Goal: Task Accomplishment & Management: Complete application form

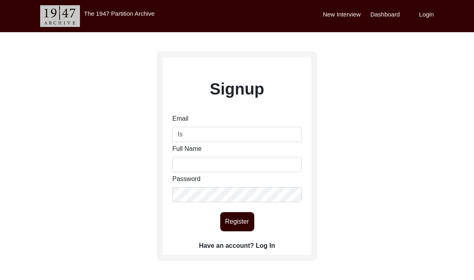
type input "I"
click at [423, 25] on div "New Interview Dashboard Login" at bounding box center [398, 16] width 151 height 32
click at [426, 16] on label "Login" at bounding box center [426, 14] width 15 height 9
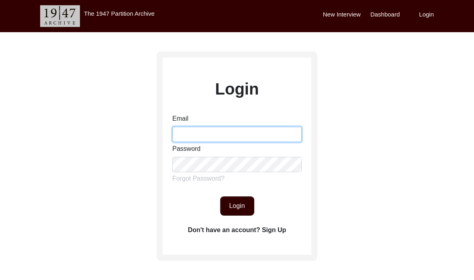
type input "[EMAIL_ADDRESS][DOMAIN_NAME]"
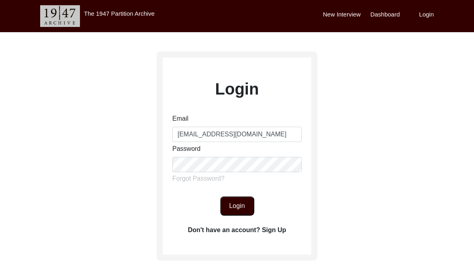
click at [230, 204] on button "Login" at bounding box center [237, 205] width 34 height 19
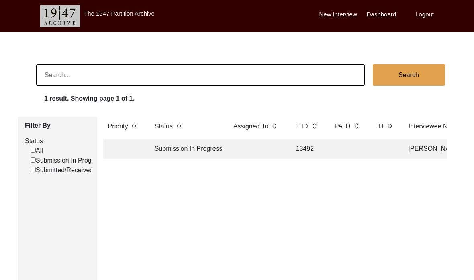
click at [159, 150] on td "Submission In Progress" at bounding box center [186, 149] width 72 height 20
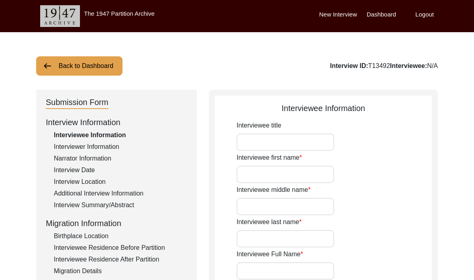
type input "Smt"
type input "[PERSON_NAME]"
type input "Saha"
type input "[PERSON_NAME]"
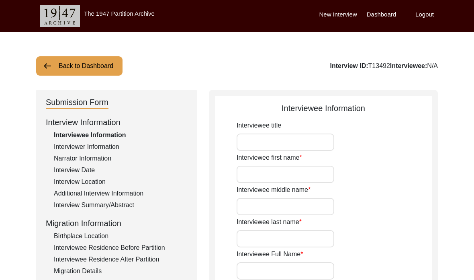
type input "[DATE]"
type input "82"
type input "[DEMOGRAPHIC_DATA]"
type input "Bangla"
type input "[DEMOGRAPHIC_DATA]"
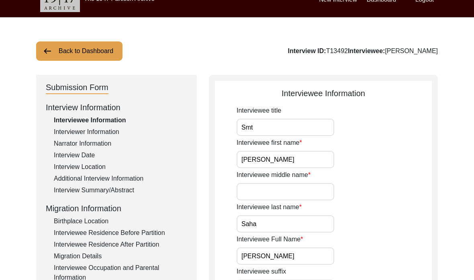
scroll to position [15, 0]
click at [267, 126] on input "Smt" at bounding box center [286, 127] width 98 height 17
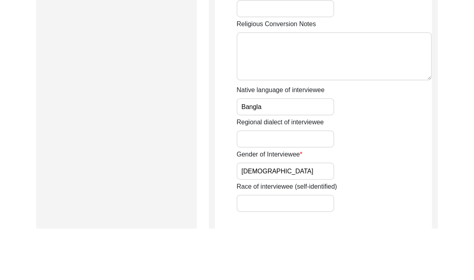
scroll to position [498, 0]
type input "Smt."
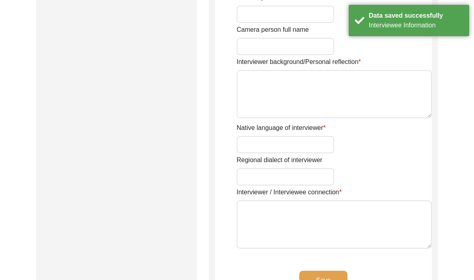
type input "Ms."
type input "[PERSON_NAME]"
type input "N/A"
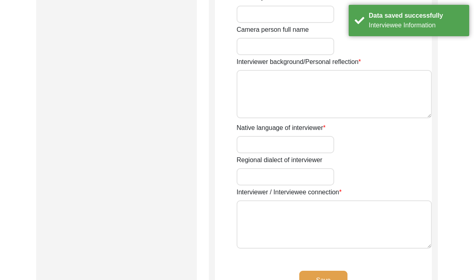
type input "[DATE]"
type input "[GEOGRAPHIC_DATA]"
type input "Student"
type textarea "The interviewer is currently a 4th year undergraduate student studying History …"
type input "Bangla"
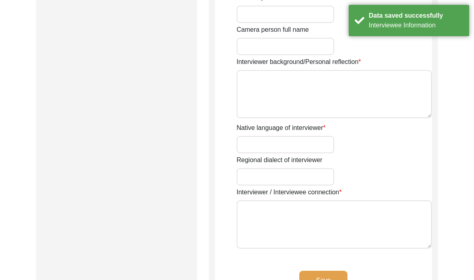
type textarea "The interviewee is the grandmother of the interviewer"
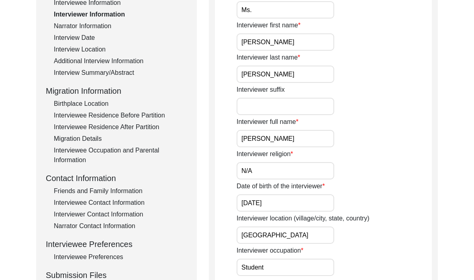
scroll to position [133, 0]
click at [115, 4] on div "Interviewee Information" at bounding box center [120, 3] width 133 height 10
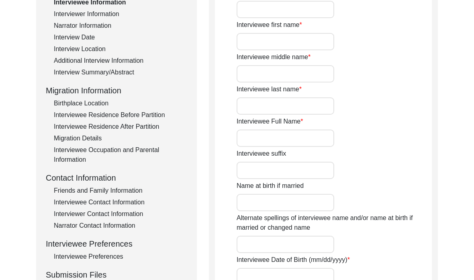
scroll to position [24, 0]
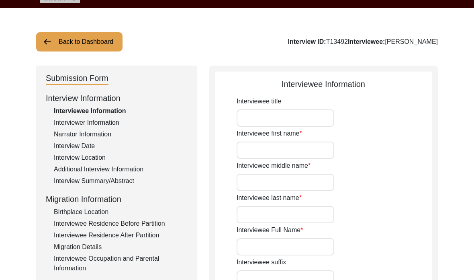
type input "Smt."
type input "[PERSON_NAME]"
type input "Saha"
type input "[PERSON_NAME]"
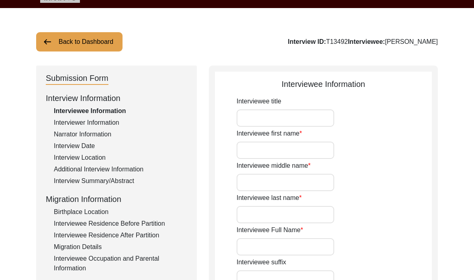
type input "[DATE]"
type input "82"
type input "[DEMOGRAPHIC_DATA]"
type input "Bangla"
type input "[DEMOGRAPHIC_DATA]"
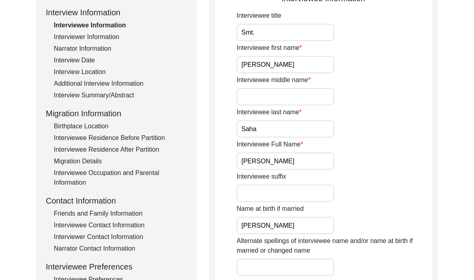
scroll to position [91, 0]
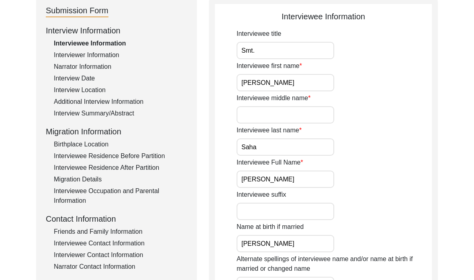
click at [93, 52] on div "Interviewer Information" at bounding box center [120, 56] width 133 height 10
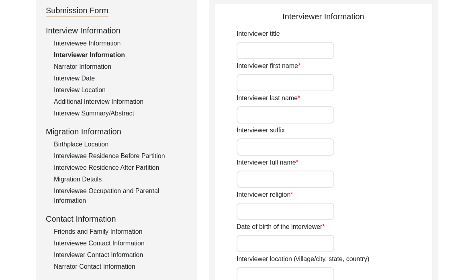
type input "Ms."
type input "[PERSON_NAME]"
type input "N/A"
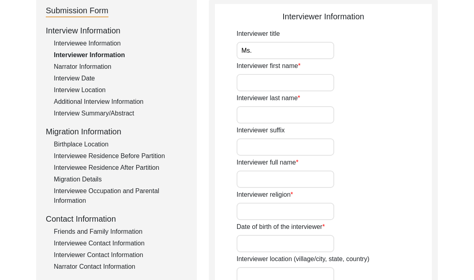
type input "[DATE]"
type input "[GEOGRAPHIC_DATA]"
type input "Student"
type textarea "The interviewer is currently a 4th year undergraduate student studying History …"
type input "Bangla"
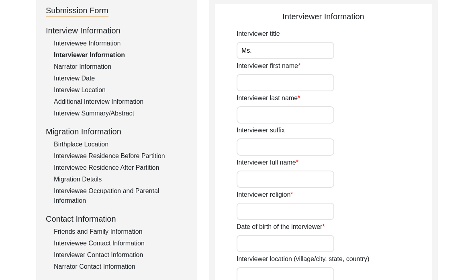
type textarea "The interviewee is the grandmother of the interviewer"
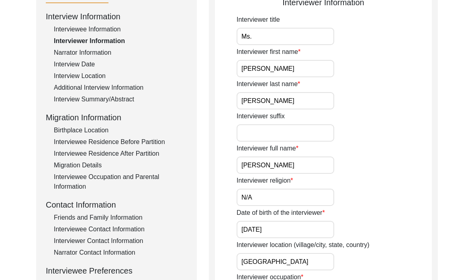
scroll to position [105, 0]
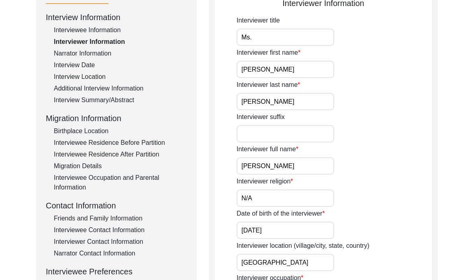
click at [91, 31] on div "Interviewee Information" at bounding box center [120, 31] width 133 height 10
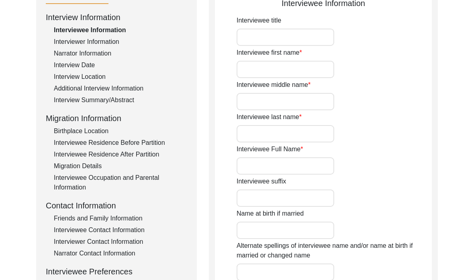
type input "Smt."
type input "[PERSON_NAME]"
type input "Saha"
type input "[PERSON_NAME]"
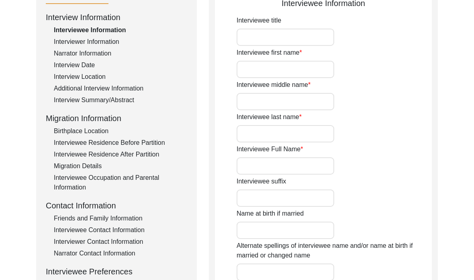
type input "[DATE]"
type input "82"
type input "[DEMOGRAPHIC_DATA]"
type input "Bangla"
type input "[DEMOGRAPHIC_DATA]"
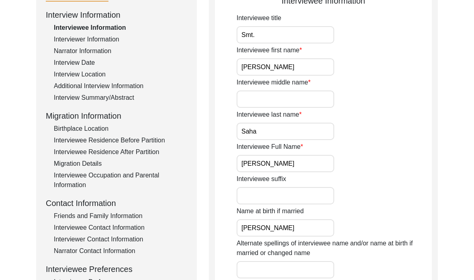
scroll to position [104, 0]
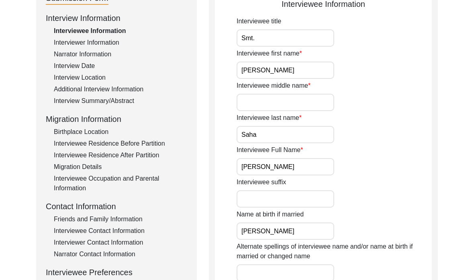
click at [89, 44] on div "Interviewer Information" at bounding box center [120, 43] width 133 height 10
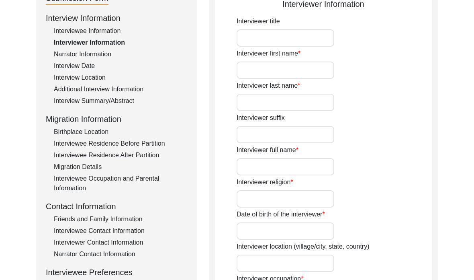
type input "Ms."
type input "[PERSON_NAME]"
type input "N/A"
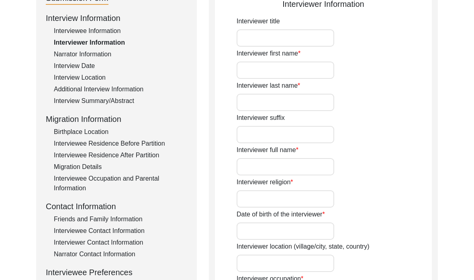
type input "[DATE]"
type input "[GEOGRAPHIC_DATA]"
type input "Student"
type textarea "The interviewer is currently a 4th year undergraduate student studying History …"
type input "Bangla"
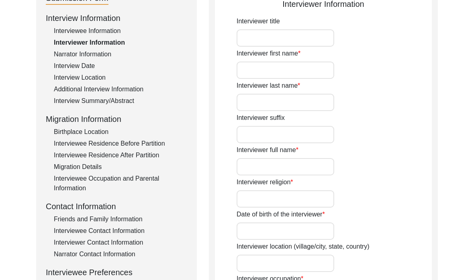
type textarea "The interviewee is the grandmother of the interviewer"
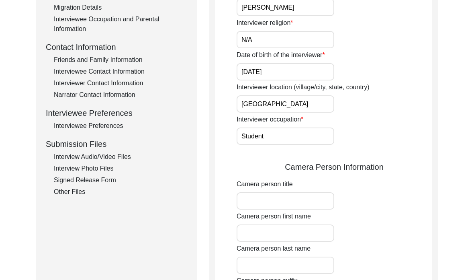
scroll to position [263, 0]
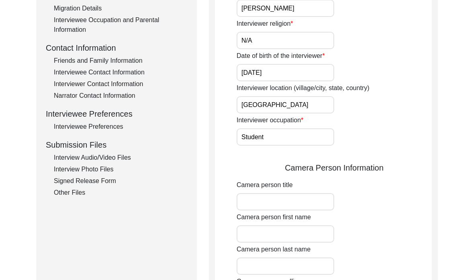
click at [269, 109] on input "[GEOGRAPHIC_DATA]" at bounding box center [286, 104] width 98 height 17
drag, startPoint x: 270, startPoint y: 110, endPoint x: 238, endPoint y: 109, distance: 32.2
click at [238, 109] on input "[GEOGRAPHIC_DATA]" at bounding box center [286, 104] width 98 height 17
click at [261, 106] on input "[GEOGRAPHIC_DATA]" at bounding box center [286, 104] width 98 height 17
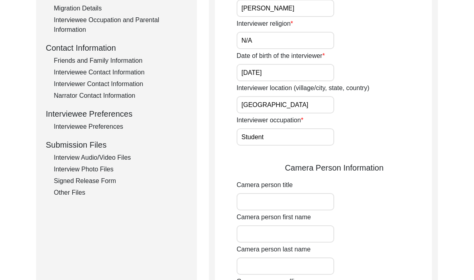
click at [261, 106] on input "[GEOGRAPHIC_DATA]" at bounding box center [286, 104] width 98 height 17
type input "o"
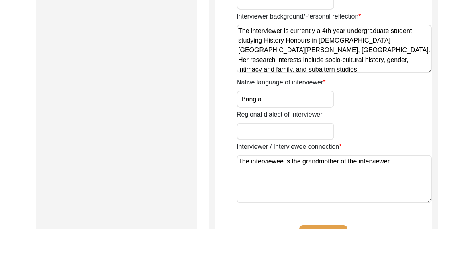
scroll to position [541, 0]
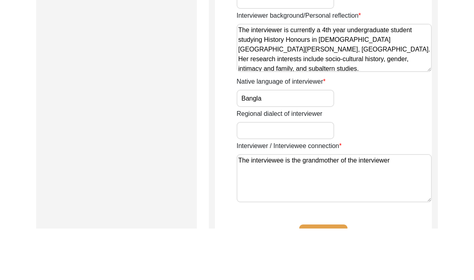
type input "[GEOGRAPHIC_DATA], [GEOGRAPHIC_DATA], [GEOGRAPHIC_DATA]"
click at [402, 205] on textarea "The interviewee is the grandmother of the interviewer" at bounding box center [334, 229] width 195 height 48
type textarea "The interviewee is the grandmother of the interviewer."
click at [334, 276] on button "Save" at bounding box center [324, 285] width 48 height 19
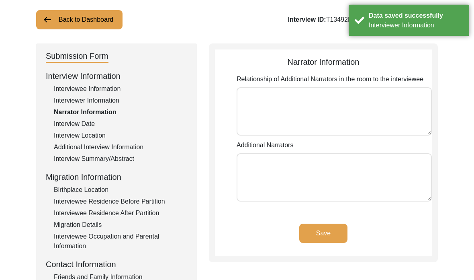
scroll to position [35, 0]
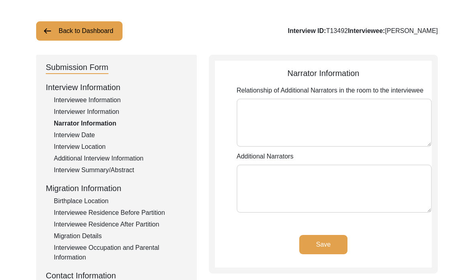
click at [75, 137] on div "Interview Date" at bounding box center [120, 135] width 133 height 10
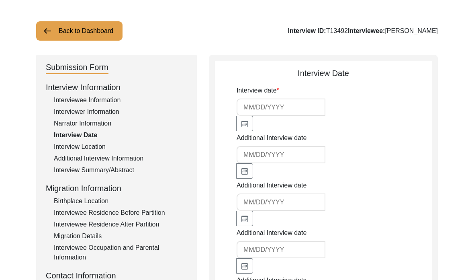
type input "[DATE]"
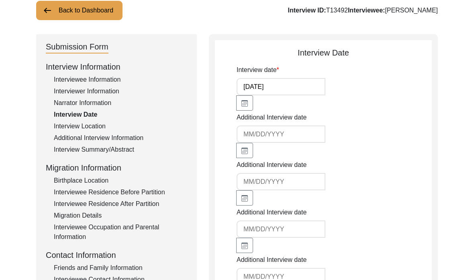
scroll to position [55, 0]
click at [68, 130] on div "Interview Location" at bounding box center [120, 127] width 133 height 10
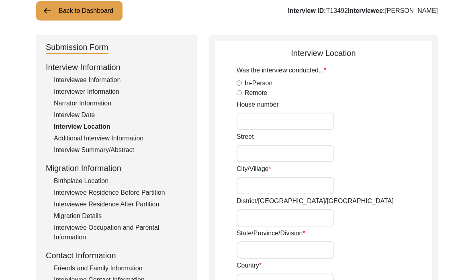
radio input "true"
type input "[STREET_ADDRESS][PERSON_NAME][PERSON_NAME]"
type input "[GEOGRAPHIC_DATA]"
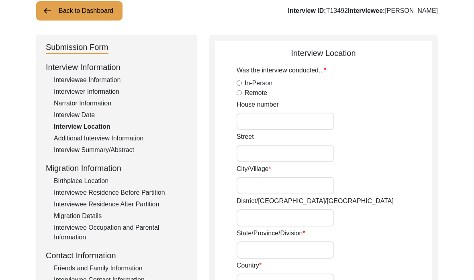
type input "[GEOGRAPHIC_DATA]"
type input "700091"
type input "[GEOGRAPHIC_DATA], [GEOGRAPHIC_DATA] , [GEOGRAPHIC_DATA]"
type input "22.582332150650867"
type input "88.4224115841603"
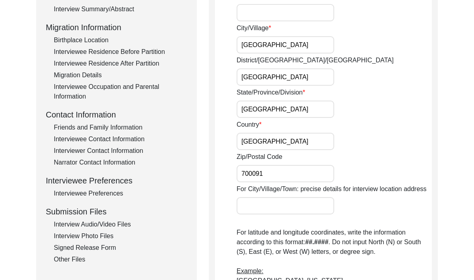
scroll to position [185, 0]
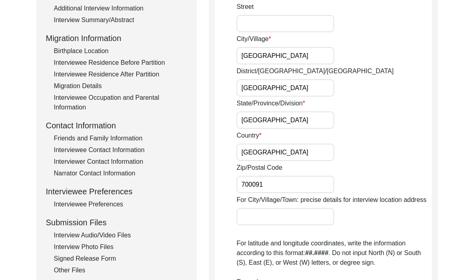
click at [277, 86] on input "[GEOGRAPHIC_DATA]" at bounding box center [286, 87] width 98 height 17
type input "K"
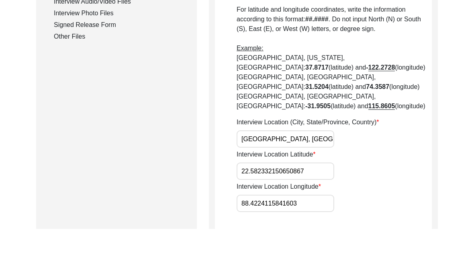
scroll to position [381, 0]
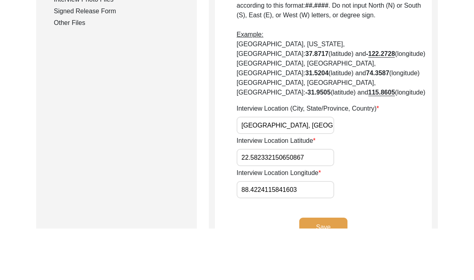
type input "Bidhannagar"
click at [306, 168] on input "[GEOGRAPHIC_DATA], [GEOGRAPHIC_DATA] , [GEOGRAPHIC_DATA]" at bounding box center [286, 176] width 98 height 17
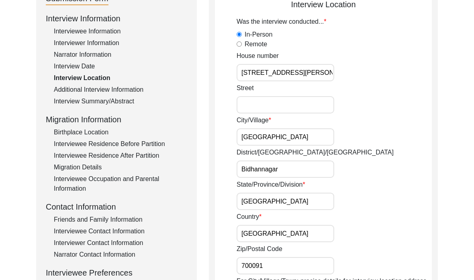
scroll to position [98, 0]
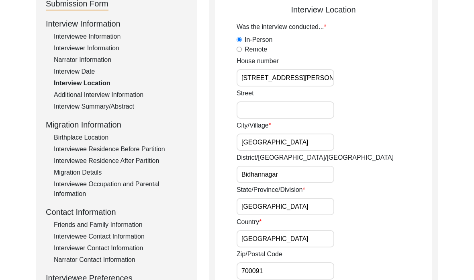
type input "[GEOGRAPHIC_DATA], [GEOGRAPHIC_DATA], [GEOGRAPHIC_DATA]"
click at [102, 92] on div "Additional Interview Information" at bounding box center [120, 95] width 133 height 10
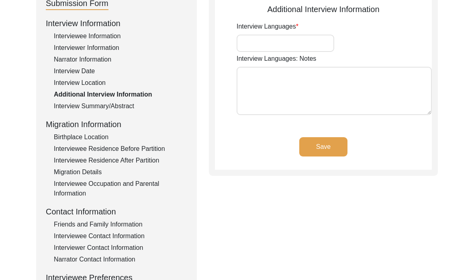
type input "Bangla, English"
click at [94, 106] on div "Interview Summary/Abstract" at bounding box center [120, 106] width 133 height 10
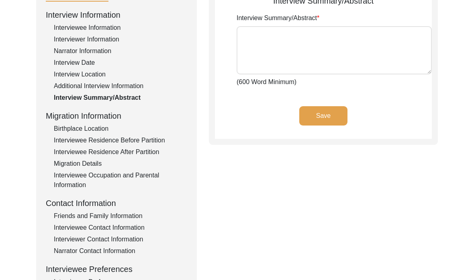
scroll to position [108, 0]
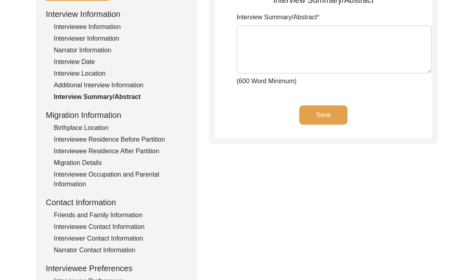
click at [77, 217] on div "Friends and Family Information" at bounding box center [120, 215] width 133 height 10
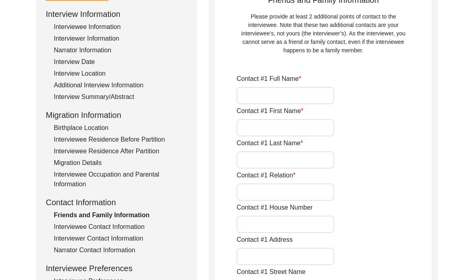
type input "[PERSON_NAME]"
type input "Saha"
type input "Daughter"
type input "C 10"
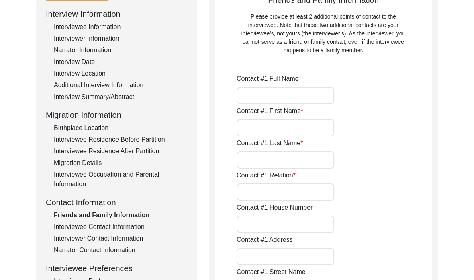
type input "[PERSON_NAME] Abason, [PERSON_NAME], Sector -2, [GEOGRAPHIC_DATA]"
type input "[PERSON_NAME], Sector -2, [GEOGRAPHIC_DATA]"
type input "[GEOGRAPHIC_DATA]"
type input "700091"
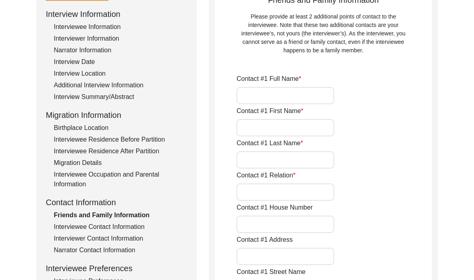
type input "[GEOGRAPHIC_DATA]"
type input "[PHONE_NUMBER]"
type input "[EMAIL_ADDRESS][DOMAIN_NAME]"
type input "[PERSON_NAME]"
type input "Suman"
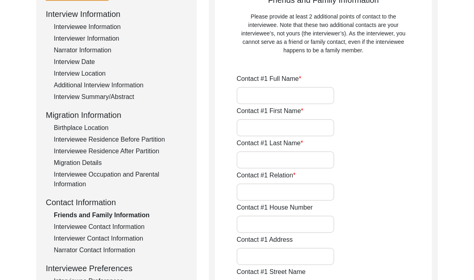
type input "[PERSON_NAME]"
type input "Son in law"
type input "[GEOGRAPHIC_DATA]"
type input "[PHONE_NUMBER]"
type input "[EMAIL_ADDRESS][DOMAIN_NAME]"
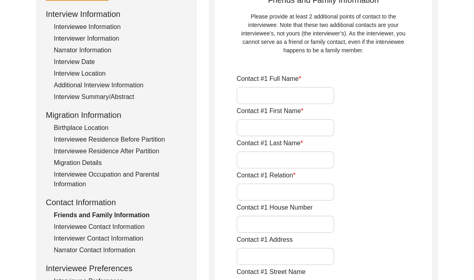
type input "[PERSON_NAME]"
type input "Saha"
type input "Son"
type input "9830775803"
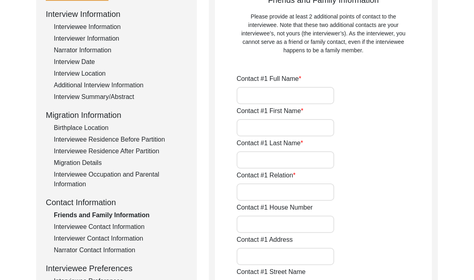
type input "[EMAIL_ADDRESS][DOMAIN_NAME]"
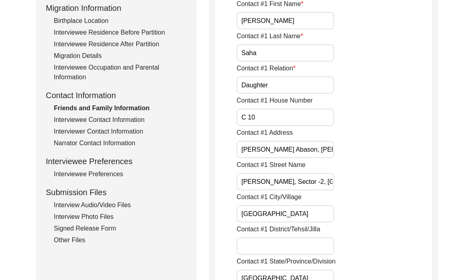
scroll to position [216, 0]
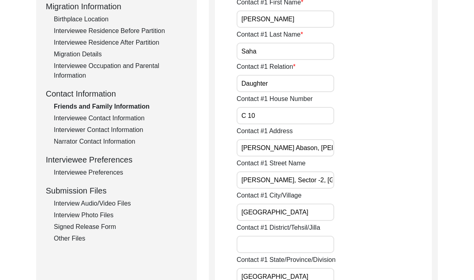
click at [248, 113] on input "C 10" at bounding box center [286, 115] width 98 height 17
type input "C-10"
click at [250, 144] on input "[PERSON_NAME] Abason, [PERSON_NAME], Sector -2, [GEOGRAPHIC_DATA]" at bounding box center [286, 148] width 98 height 17
click at [292, 179] on input "[PERSON_NAME], Sector -2, [GEOGRAPHIC_DATA]" at bounding box center [286, 180] width 98 height 17
type input "[PERSON_NAME], Sector-2, [GEOGRAPHIC_DATA]"
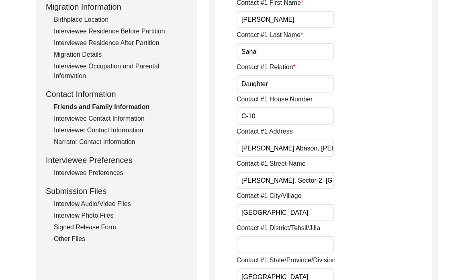
click at [325, 180] on input "[PERSON_NAME], Sector-2, [GEOGRAPHIC_DATA]" at bounding box center [286, 180] width 98 height 17
click at [270, 142] on input "[PERSON_NAME] Abason, [PERSON_NAME], Sector -2, [GEOGRAPHIC_DATA]" at bounding box center [286, 148] width 98 height 17
type input "[PERSON_NAME], [PERSON_NAME], Sector-2, [GEOGRAPHIC_DATA]"
click at [280, 182] on input "[PERSON_NAME], Sector-2, [GEOGRAPHIC_DATA]" at bounding box center [286, 180] width 98 height 17
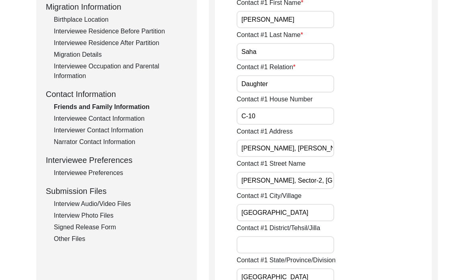
click at [280, 182] on input "[PERSON_NAME], Sector-2, [GEOGRAPHIC_DATA]" at bounding box center [286, 180] width 98 height 17
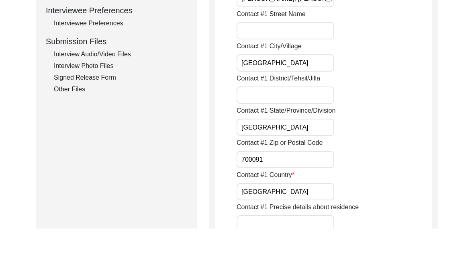
scroll to position [314, 0]
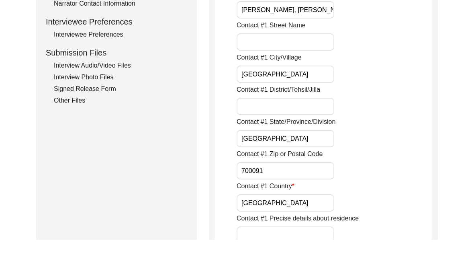
click at [253, 138] on input "Contact #1 District/Tehsil/Jilla" at bounding box center [286, 146] width 98 height 17
click at [265, 138] on input "[GEOGRAPHIC_DATA]" at bounding box center [286, 146] width 98 height 17
click at [252, 138] on input "[GEOGRAPHIC_DATA]" at bounding box center [286, 146] width 98 height 17
click at [269, 138] on input "[DEMOGRAPHIC_DATA]" at bounding box center [286, 146] width 98 height 17
click at [287, 138] on input "[DEMOGRAPHIC_DATA]" at bounding box center [286, 146] width 98 height 17
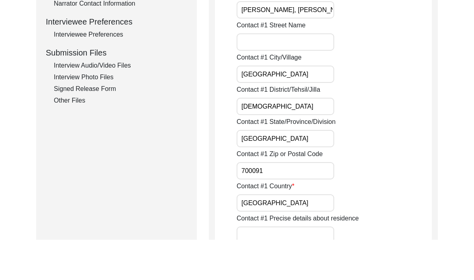
type input "[DEMOGRAPHIC_DATA]"
click at [252, 125] on div "Contact #1 District/Tehsil/[PERSON_NAME]" at bounding box center [334, 140] width 195 height 30
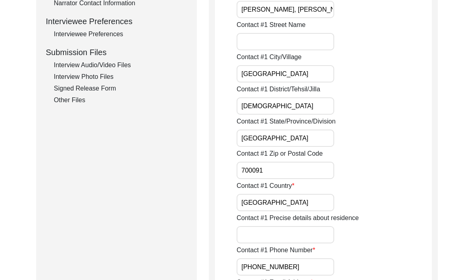
click at [256, 107] on input "[DEMOGRAPHIC_DATA]" at bounding box center [286, 105] width 98 height 17
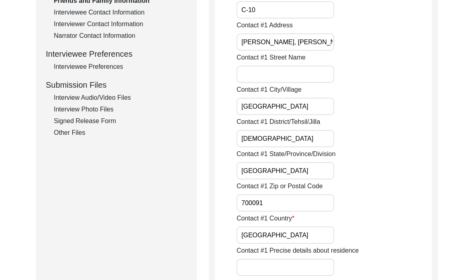
scroll to position [321, 0]
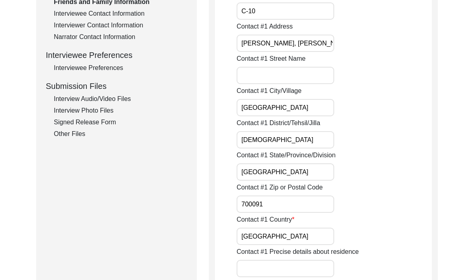
drag, startPoint x: 290, startPoint y: 41, endPoint x: 376, endPoint y: 45, distance: 85.7
click at [376, 45] on div "Contact #1 Address [PERSON_NAME][GEOGRAPHIC_DATA][PERSON_NAME][STREET_ADDRESS]" at bounding box center [334, 37] width 195 height 30
type input "[PERSON_NAME], [GEOGRAPHIC_DATA]"
click at [268, 74] on input "Contact #1 Street Name" at bounding box center [286, 75] width 98 height 17
paste input "[PERSON_NAME], Sector-2,"
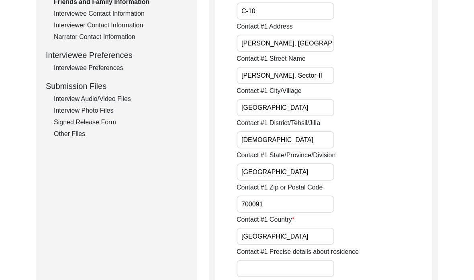
type input "[PERSON_NAME], Sector-II"
click at [321, 37] on input "[PERSON_NAME], [GEOGRAPHIC_DATA]" at bounding box center [286, 43] width 98 height 17
click at [322, 39] on input "[PERSON_NAME], [GEOGRAPHIC_DATA]" at bounding box center [286, 43] width 98 height 17
type input "[PERSON_NAME]"
drag, startPoint x: 321, startPoint y: 47, endPoint x: 276, endPoint y: 107, distance: 74.6
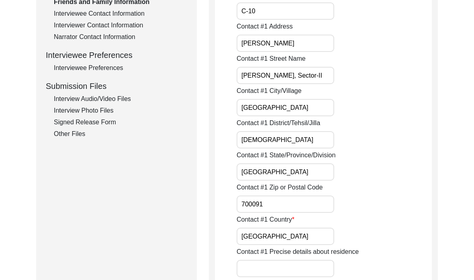
click at [276, 107] on input "[GEOGRAPHIC_DATA]" at bounding box center [286, 107] width 98 height 17
type input "K"
click at [315, 78] on input "[PERSON_NAME], Sector-II" at bounding box center [286, 75] width 98 height 17
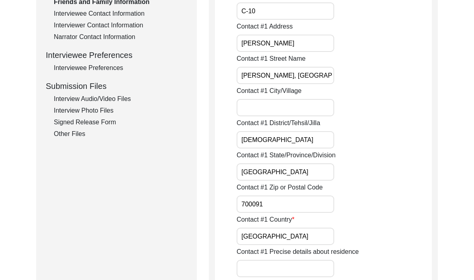
type input "[PERSON_NAME], [GEOGRAPHIC_DATA], [GEOGRAPHIC_DATA]"
click at [293, 104] on input "Contact #1 City/Village" at bounding box center [286, 107] width 98 height 17
type input "[GEOGRAPHIC_DATA]"
click at [249, 140] on input "[DEMOGRAPHIC_DATA]" at bounding box center [286, 139] width 98 height 17
click at [261, 140] on input "[GEOGRAPHIC_DATA]" at bounding box center [286, 139] width 98 height 17
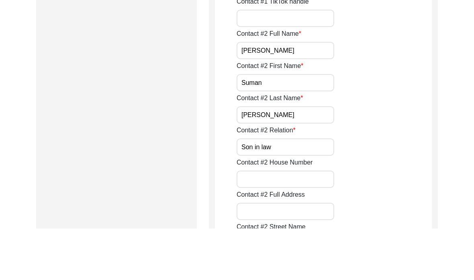
scroll to position [747, 0]
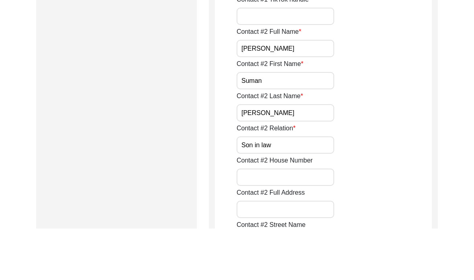
type input "Bidhannagar"
click at [255, 188] on input "Son in law" at bounding box center [286, 196] width 98 height 17
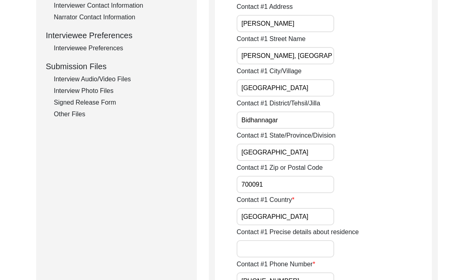
scroll to position [340, 0]
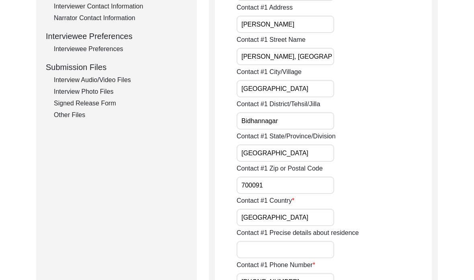
type input "Son-in-law"
click at [254, 27] on input "[PERSON_NAME]" at bounding box center [286, 24] width 98 height 17
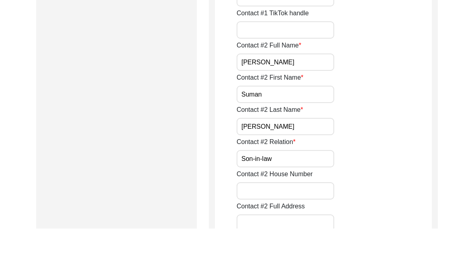
scroll to position [737, 0]
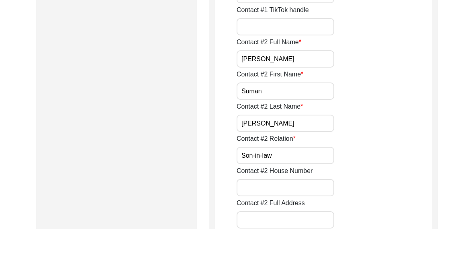
click at [257, 262] on input "Contact #2 Full Address" at bounding box center [286, 270] width 98 height 17
paste input "[PERSON_NAME]"
type input "[PERSON_NAME]"
click at [256, 230] on input "Contact #2 House Number" at bounding box center [286, 238] width 98 height 17
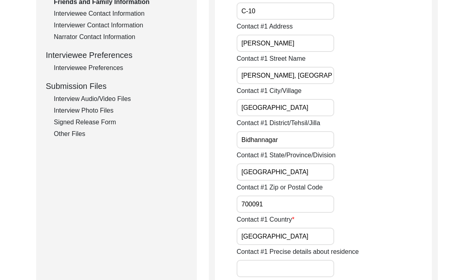
scroll to position [320, 0]
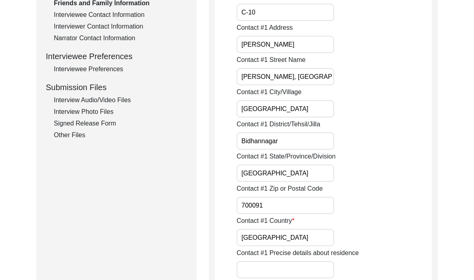
type input "C-10"
click at [322, 74] on input "[PERSON_NAME], [GEOGRAPHIC_DATA], [GEOGRAPHIC_DATA]" at bounding box center [286, 76] width 98 height 17
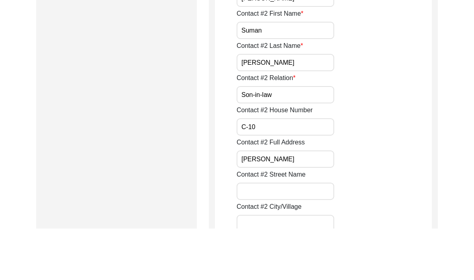
scroll to position [804, 0]
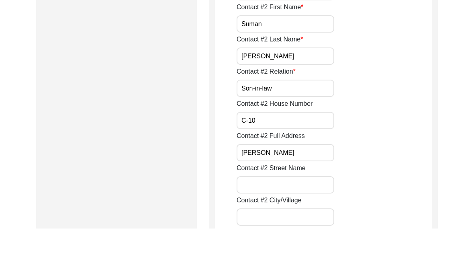
click at [248, 228] on input "Contact #2 Street Name" at bounding box center [286, 236] width 98 height 17
paste input "[PERSON_NAME], [GEOGRAPHIC_DATA], [GEOGRAPHIC_DATA]"
type input "[PERSON_NAME], [GEOGRAPHIC_DATA], [GEOGRAPHIC_DATA]"
click at [257, 260] on input "Contact #2 City/Village" at bounding box center [286, 268] width 98 height 17
type input "[GEOGRAPHIC_DATA]"
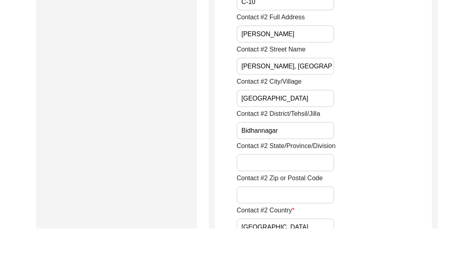
type input "Bidhannagar"
click at [269, 205] on input "Contact #2 State/Province/Division" at bounding box center [286, 213] width 98 height 17
type input "[GEOGRAPHIC_DATA]"
click at [266, 238] on input "Contact #2 Zip or Postal Code" at bounding box center [286, 246] width 98 height 17
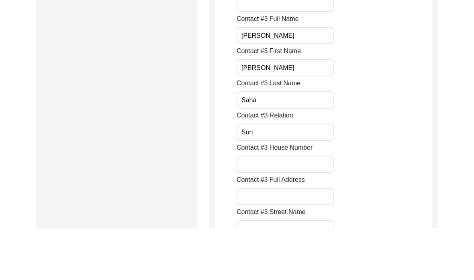
scroll to position [1420, 0]
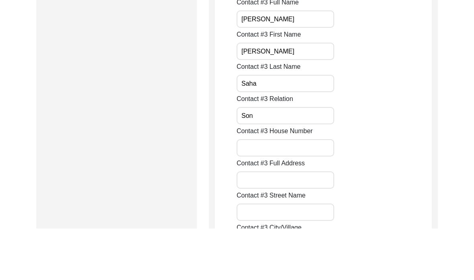
type input "700091"
click at [262, 191] on input "Contact #3 House Number" at bounding box center [286, 199] width 98 height 17
type input "B1 - 802"
click at [265, 223] on input "Contact #3 Full Address" at bounding box center [286, 231] width 98 height 17
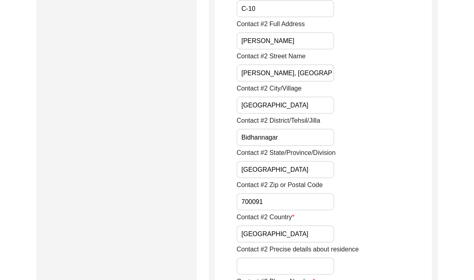
scroll to position [944, 0]
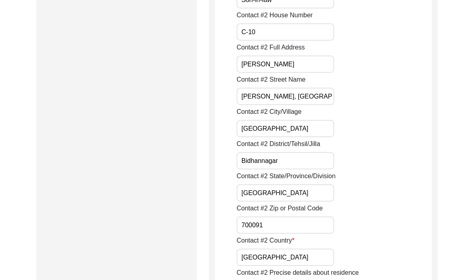
type input "Tuscan Estate"
click at [323, 91] on input "[PERSON_NAME], [GEOGRAPHIC_DATA], [GEOGRAPHIC_DATA]" at bounding box center [286, 96] width 98 height 17
click at [322, 95] on input "[PERSON_NAME], [GEOGRAPHIC_DATA], [GEOGRAPHIC_DATA]" at bounding box center [286, 96] width 98 height 17
click at [294, 65] on input "[PERSON_NAME]" at bounding box center [286, 63] width 98 height 17
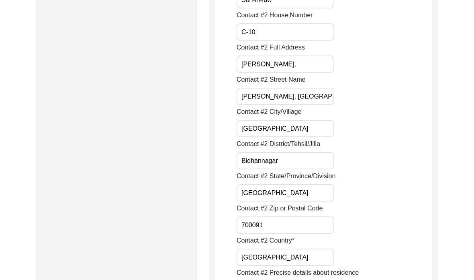
paste input "[PERSON_NAME], [GEOGRAPHIC_DATA], [GEOGRAPHIC_DATA]"
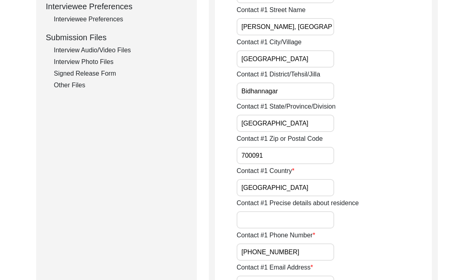
scroll to position [319, 0]
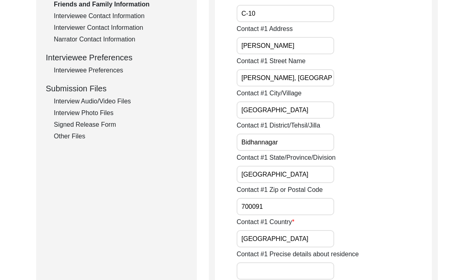
type input "[PERSON_NAME], [PERSON_NAME], [GEOGRAPHIC_DATA], [GEOGRAPHIC_DATA]"
click at [297, 45] on input "[PERSON_NAME]" at bounding box center [286, 45] width 98 height 17
paste input "[PERSON_NAME], [GEOGRAPHIC_DATA], [GEOGRAPHIC_DATA]"
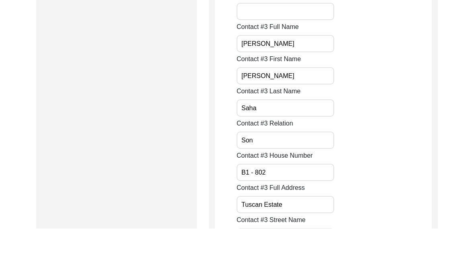
scroll to position [1400, 0]
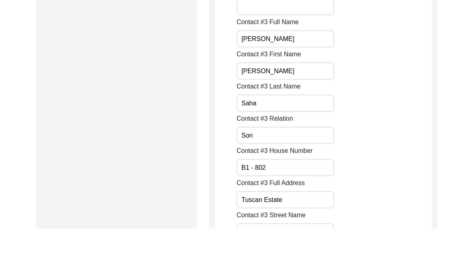
type input "[PERSON_NAME], [PERSON_NAME], [GEOGRAPHIC_DATA], [GEOGRAPHIC_DATA]"
click at [303, 210] on input "B1 - 802" at bounding box center [286, 218] width 98 height 17
click at [287, 210] on input "B1 - 802" at bounding box center [286, 218] width 98 height 17
click at [280, 210] on input "B1 - 802" at bounding box center [286, 218] width 98 height 17
drag, startPoint x: 331, startPoint y: 170, endPoint x: 224, endPoint y: 170, distance: 106.9
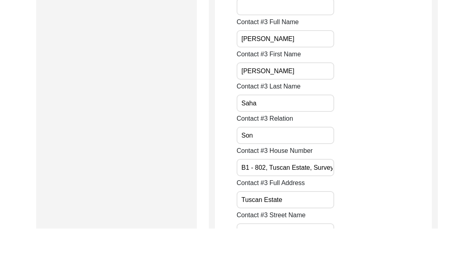
click at [271, 210] on input "B1 - 802, Tuscan Estate, Survey no. 40" at bounding box center [286, 218] width 98 height 17
drag, startPoint x: 316, startPoint y: 170, endPoint x: 357, endPoint y: 173, distance: 40.7
click at [357, 197] on div "Contact [STREET_ADDRESS] 40" at bounding box center [334, 212] width 195 height 30
type input "B1 - 802, Tuscan Estate, Survey no. 40"
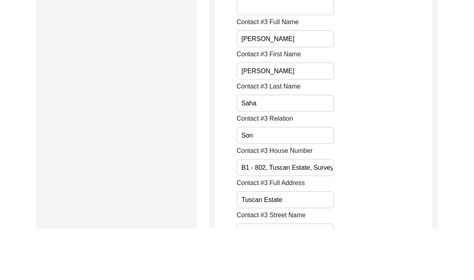
click at [296, 242] on input "Tuscan Estate" at bounding box center [286, 250] width 98 height 17
type input "Tuscan Estate, Survey no. 40"
drag, startPoint x: 269, startPoint y: 167, endPoint x: 392, endPoint y: 167, distance: 123.4
click at [392, 197] on div "Contact [STREET_ADDRESS] 40" at bounding box center [334, 212] width 195 height 30
type input "B1 - 802"
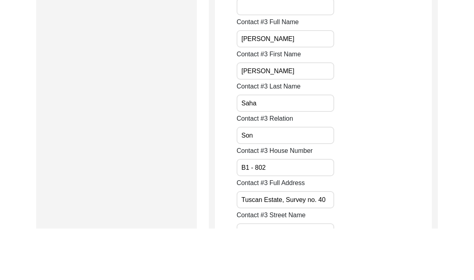
click at [305, 275] on input "Contact #3 Street Name" at bounding box center [286, 283] width 98 height 17
type input "Mundh"
click at [326, 242] on input "Tuscan Estate, Survey no. 40" at bounding box center [286, 250] width 98 height 17
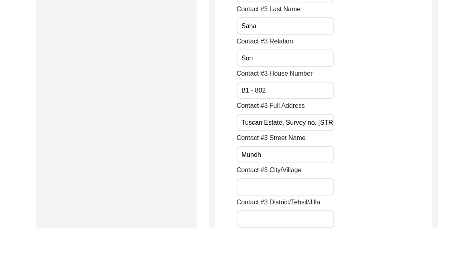
scroll to position [1478, 0]
type input "Tuscan Estate, Survey no. [STREET_ADDRESS]"
click at [279, 197] on input "Mundh" at bounding box center [286, 205] width 98 height 17
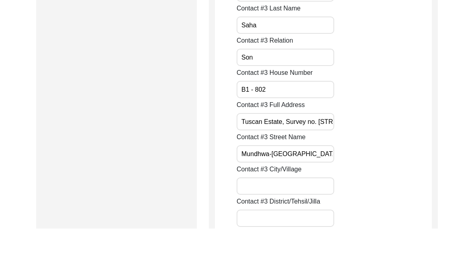
type input "Mundhwa-[GEOGRAPHIC_DATA]"
click at [270, 229] on input "Contact #3 City/Village" at bounding box center [286, 237] width 98 height 17
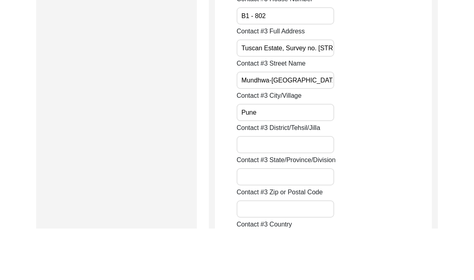
scroll to position [1552, 0]
type input "Pune"
click at [265, 219] on input "Contact #3 State/Province/Division" at bounding box center [286, 227] width 98 height 17
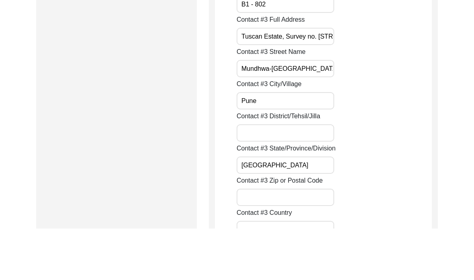
scroll to position [1594, 0]
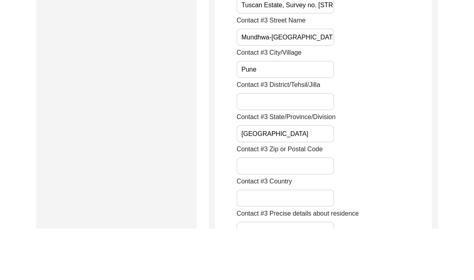
type input "[GEOGRAPHIC_DATA]"
click at [264, 209] on input "Contact #3 Zip or Postal Code" at bounding box center [286, 217] width 98 height 17
type input "5"
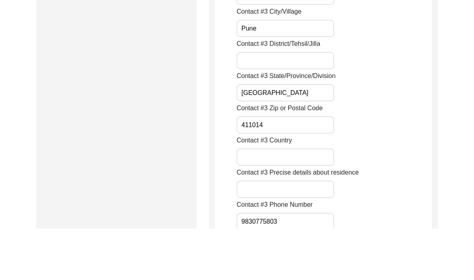
scroll to position [1636, 0]
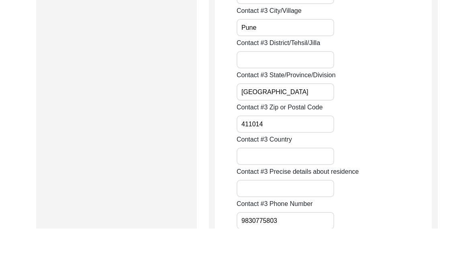
type input "411014"
click at [262, 199] on input "Contact #3 Country" at bounding box center [286, 207] width 98 height 17
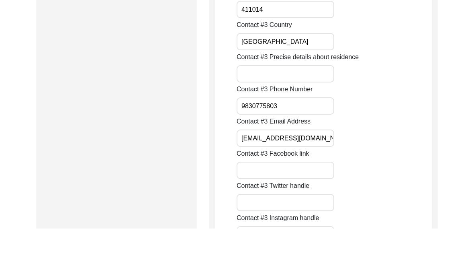
scroll to position [1754, 0]
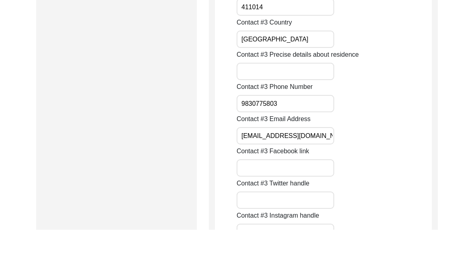
type input "[GEOGRAPHIC_DATA]"
click at [252, 178] on input "[EMAIL_ADDRESS][DOMAIN_NAME]" at bounding box center [286, 186] width 98 height 17
click at [251, 178] on input "[EMAIL_ADDRESS][DOMAIN_NAME]" at bounding box center [286, 186] width 98 height 17
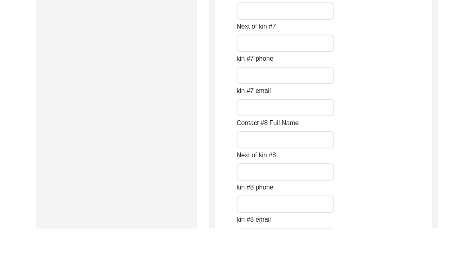
scroll to position [3649, 0]
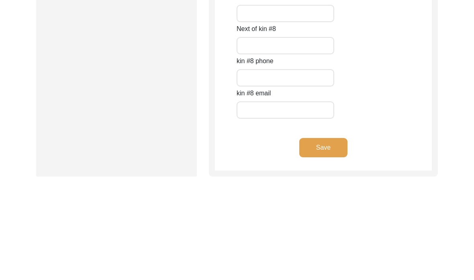
type input "[EMAIL_ADDRESS][DOMAIN_NAME]"
click at [328, 152] on button "Save" at bounding box center [324, 161] width 48 height 19
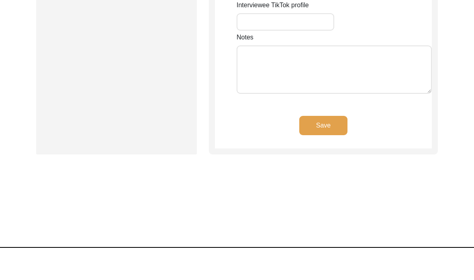
scroll to position [780, 0]
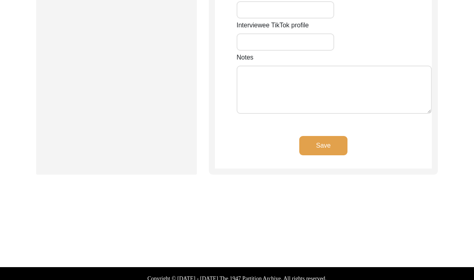
type input "[STREET_ADDRESS][PERSON_NAME][PERSON_NAME]"
type input "Saltlake"
type input "[GEOGRAPHIC_DATA]"
type input "Bidhannagar"
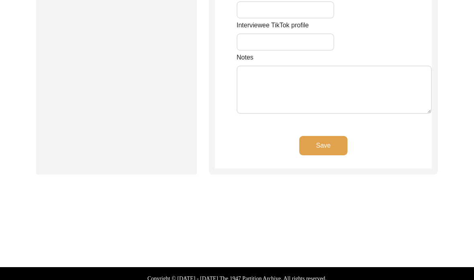
type input "700091"
type input "[GEOGRAPHIC_DATA]"
type input "22.582332150650867"
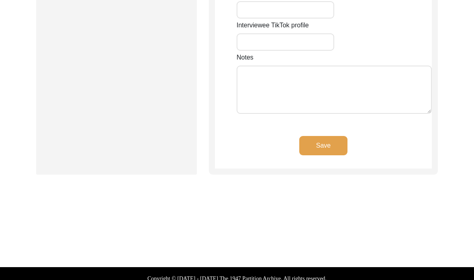
type input "88.4224115841603"
type input "[PHONE_NUMBER]"
type input "[EMAIL_ADDRESS][DOMAIN_NAME]"
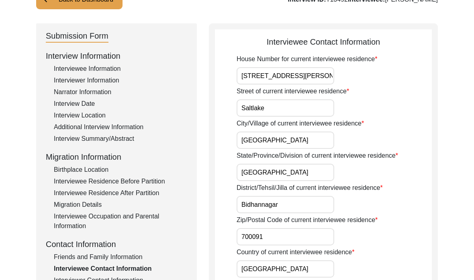
scroll to position [66, 0]
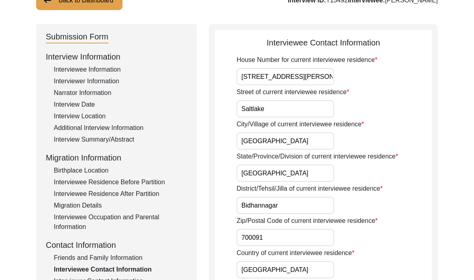
click at [306, 76] on input "[STREET_ADDRESS][PERSON_NAME][PERSON_NAME]" at bounding box center [286, 76] width 98 height 17
drag, startPoint x: 306, startPoint y: 76, endPoint x: 357, endPoint y: 82, distance: 51.4
click at [357, 82] on div "House Number for current interviewee residence [STREET_ADDRESS][PERSON_NAME][PE…" at bounding box center [334, 70] width 195 height 30
click at [301, 77] on input "[STREET_ADDRESS][PERSON_NAME][PERSON_NAME]" at bounding box center [286, 76] width 98 height 17
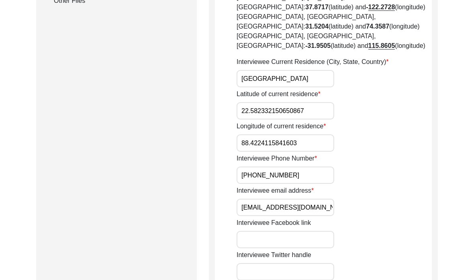
scroll to position [454, 0]
type input "C10, [PERSON_NAME], [PERSON_NAME], [GEOGRAPHIC_DATA], [GEOGRAPHIC_DATA]"
click at [288, 199] on input "[EMAIL_ADDRESS][DOMAIN_NAME]" at bounding box center [286, 207] width 98 height 17
drag, startPoint x: 324, startPoint y: 200, endPoint x: 243, endPoint y: 198, distance: 80.8
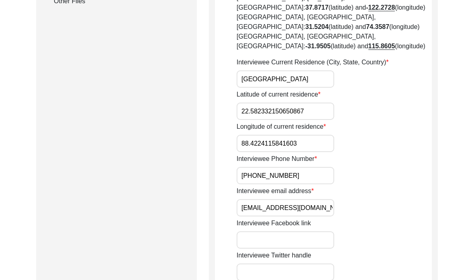
click at [243, 199] on input "[EMAIL_ADDRESS][DOMAIN_NAME]" at bounding box center [286, 207] width 98 height 17
type input "i"
type input "E"
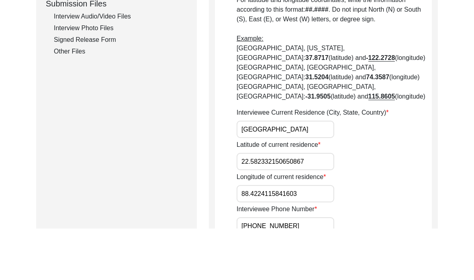
scroll to position [356, 0]
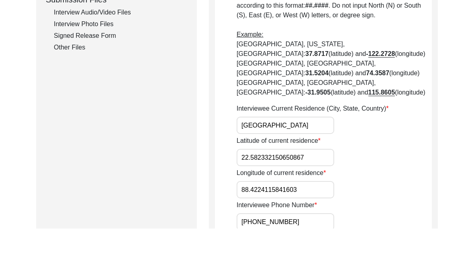
type input "E"
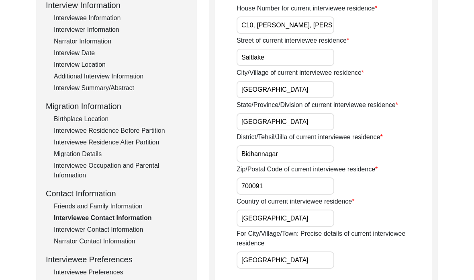
scroll to position [111, 0]
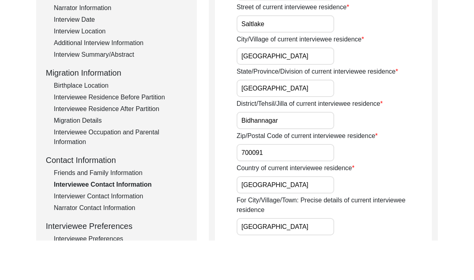
click at [111, 208] on div "Friends and Family Information" at bounding box center [120, 213] width 133 height 10
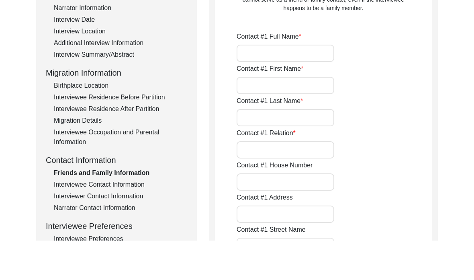
scroll to position [150, 0]
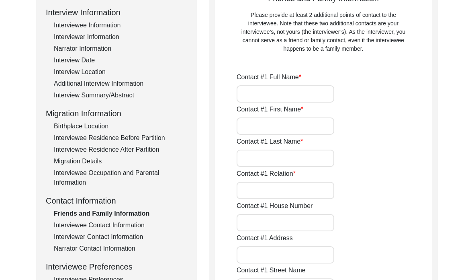
type input "[PERSON_NAME]"
type input "Saha"
type input "Daughter"
type input "C-10"
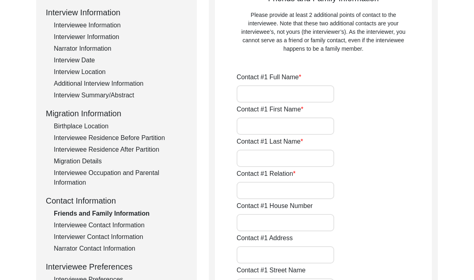
type input "[PERSON_NAME], [PERSON_NAME], [GEOGRAPHIC_DATA], [GEOGRAPHIC_DATA]"
type input "[PERSON_NAME], [GEOGRAPHIC_DATA], [GEOGRAPHIC_DATA]"
type input "[GEOGRAPHIC_DATA]"
type input "Bidhannagar"
type input "[GEOGRAPHIC_DATA]"
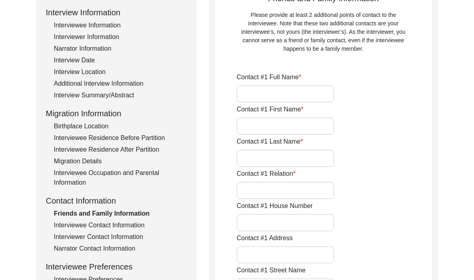
type input "700091"
type input "[GEOGRAPHIC_DATA]"
type input "[PHONE_NUMBER]"
type input "[EMAIL_ADDRESS][DOMAIN_NAME]"
type input "[PERSON_NAME]"
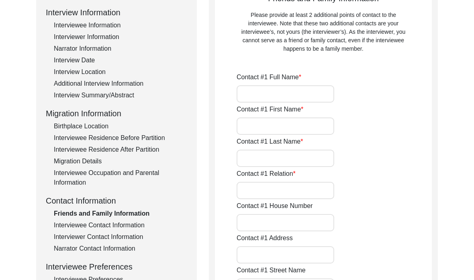
type input "Suman"
type input "[PERSON_NAME]"
type input "Son-in-law"
type input "C-10"
type input "[PERSON_NAME], [PERSON_NAME], [GEOGRAPHIC_DATA], [GEOGRAPHIC_DATA]"
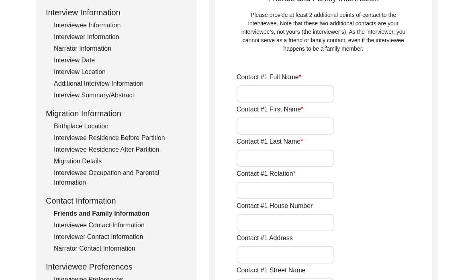
type input "[PERSON_NAME], [GEOGRAPHIC_DATA], [GEOGRAPHIC_DATA]"
type input "[GEOGRAPHIC_DATA]"
type input "Bidhannagar"
type input "[GEOGRAPHIC_DATA]"
type input "700091"
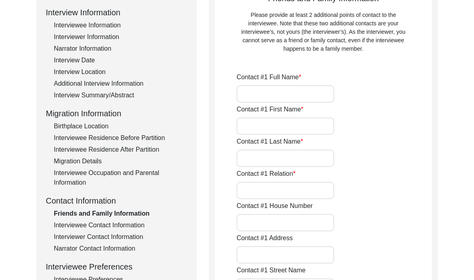
type input "[GEOGRAPHIC_DATA]"
type input "[PHONE_NUMBER]"
type input "[EMAIL_ADDRESS][DOMAIN_NAME]"
type input "[PERSON_NAME]"
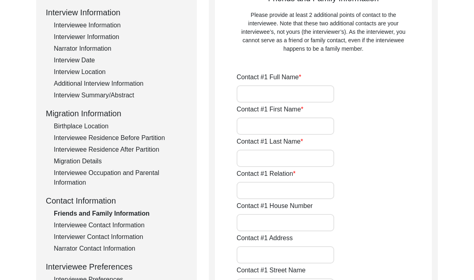
type input "Saha"
type input "Son"
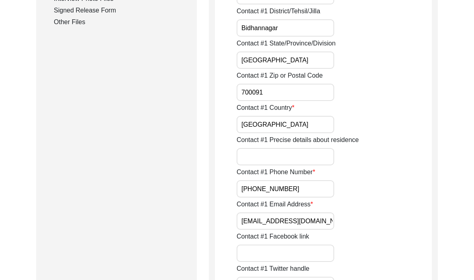
scroll to position [480, 0]
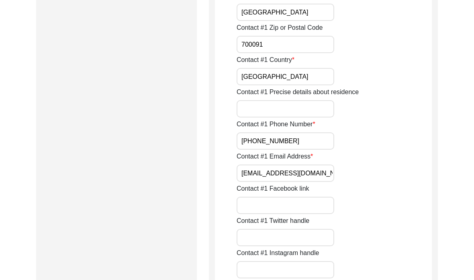
click at [257, 172] on input "[EMAIL_ADDRESS][DOMAIN_NAME]" at bounding box center [286, 172] width 98 height 17
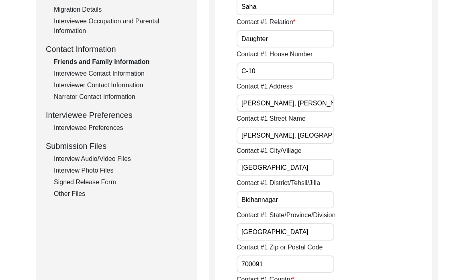
scroll to position [231, 0]
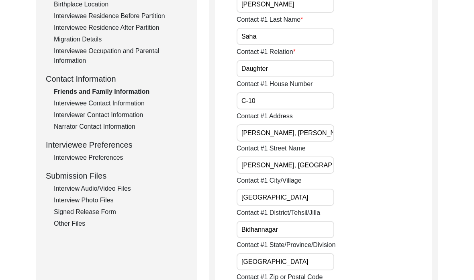
click at [108, 107] on div "Interviewee Contact Information" at bounding box center [120, 104] width 133 height 10
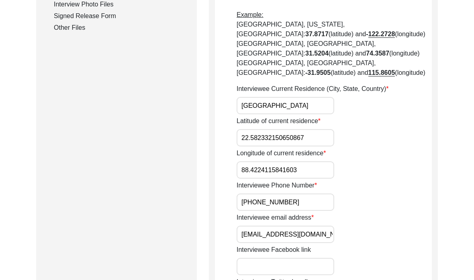
scroll to position [433, 0]
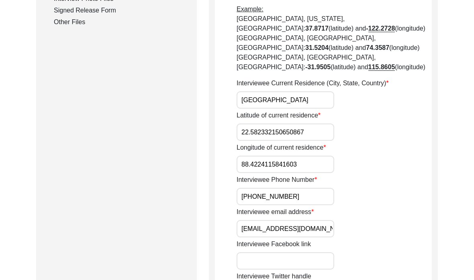
click at [246, 220] on input "[EMAIL_ADDRESS][DOMAIN_NAME]" at bounding box center [286, 228] width 98 height 17
paste input "emailindrani"
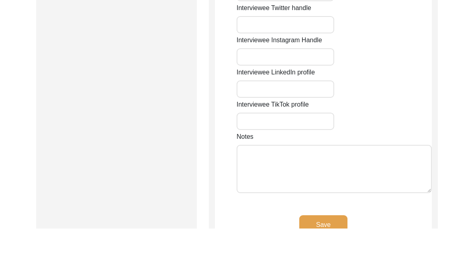
scroll to position [678, 0]
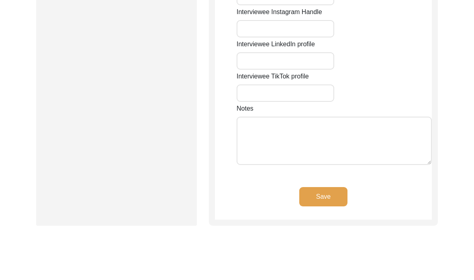
click at [321, 238] on div "Save" at bounding box center [323, 254] width 217 height 33
click at [316, 191] on button "Save" at bounding box center [324, 196] width 48 height 19
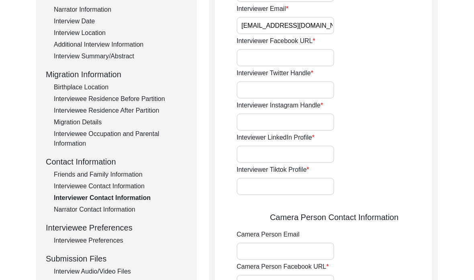
scroll to position [162, 0]
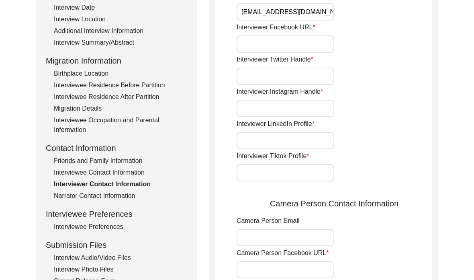
click at [92, 200] on div "Narrator Contact Information" at bounding box center [120, 196] width 133 height 10
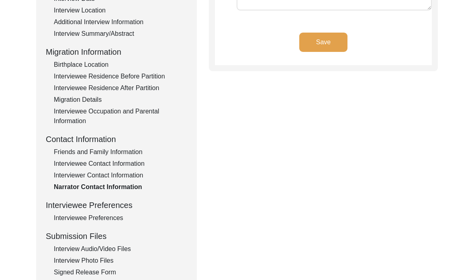
scroll to position [177, 0]
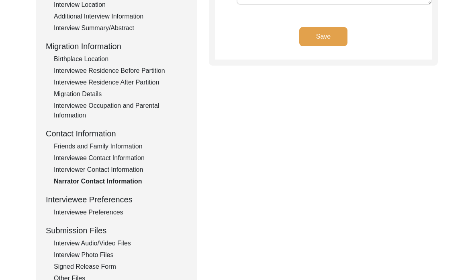
click at [72, 213] on div "Interviewee Preferences" at bounding box center [120, 212] width 133 height 10
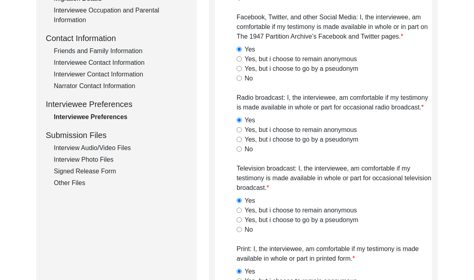
scroll to position [278, 0]
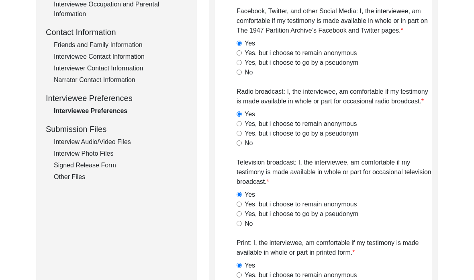
click at [107, 145] on div "Interview Audio/Video Files" at bounding box center [120, 142] width 133 height 10
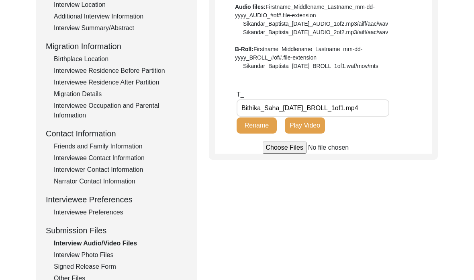
scroll to position [176, 0]
click at [302, 130] on button "Play Video" at bounding box center [305, 126] width 40 height 16
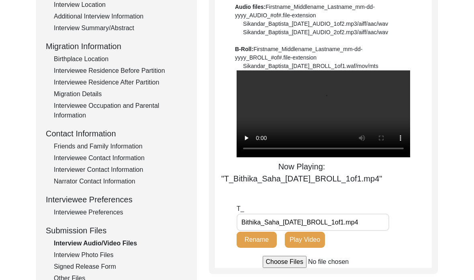
scroll to position [177, 0]
click at [323, 121] on video at bounding box center [324, 113] width 174 height 87
click at [256, 111] on video at bounding box center [324, 113] width 174 height 87
click at [351, 117] on video at bounding box center [324, 113] width 174 height 87
click at [331, 138] on video at bounding box center [324, 113] width 174 height 87
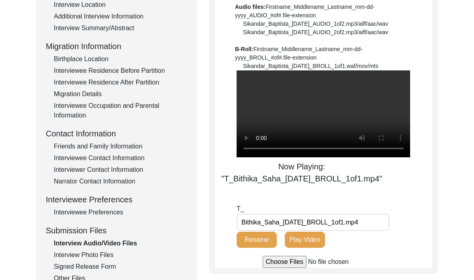
click at [243, 78] on video at bounding box center [324, 113] width 174 height 87
click at [252, 185] on div "Now Playing: "T_Bithika_Saha_[DATE]_BROLL_1of1.mp4"" at bounding box center [302, 172] width 174 height 24
click at [257, 77] on video at bounding box center [324, 113] width 174 height 87
click at [404, 157] on video at bounding box center [324, 113] width 174 height 87
click at [325, 122] on video at bounding box center [324, 113] width 174 height 87
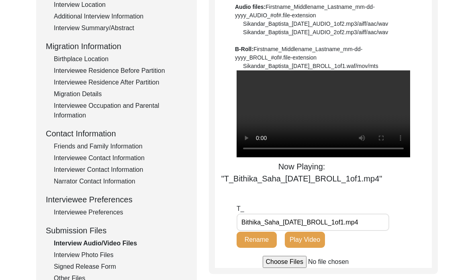
click at [324, 120] on video at bounding box center [324, 113] width 174 height 87
click at [373, 69] on div "File Naming Convention: Video files: Firstname_Middlename_Lastname_mm-dd-yyyy_V…" at bounding box center [323, 7] width 177 height 127
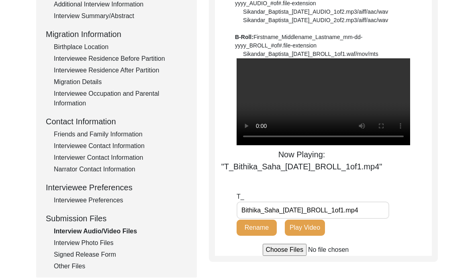
scroll to position [189, 0]
click at [322, 190] on div "Interview Audio/Video Files File Naming Convention: Video files: Firstname_Midd…" at bounding box center [323, 84] width 217 height 343
click at [318, 107] on video at bounding box center [324, 101] width 174 height 87
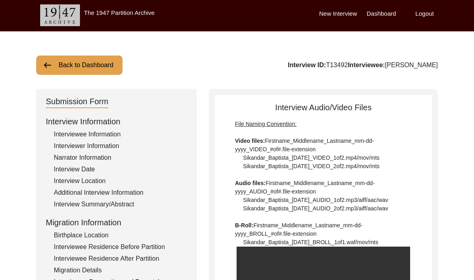
scroll to position [0, 0]
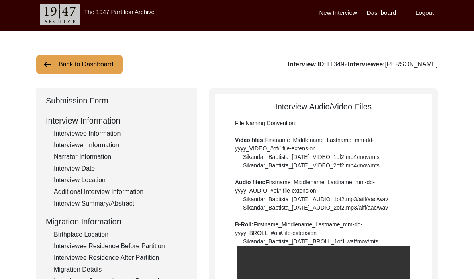
click at [79, 135] on div "Interviewee Information" at bounding box center [120, 135] width 133 height 10
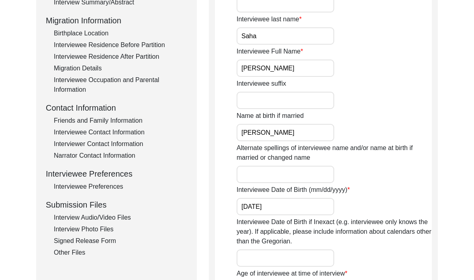
scroll to position [203, 0]
click at [266, 135] on input "[PERSON_NAME]" at bounding box center [286, 132] width 98 height 17
click at [269, 135] on input "[PERSON_NAME]" at bounding box center [286, 132] width 98 height 17
click at [267, 137] on input "[PERSON_NAME]" at bounding box center [286, 132] width 98 height 17
click at [271, 132] on input "[PERSON_NAME]" at bounding box center [286, 132] width 98 height 17
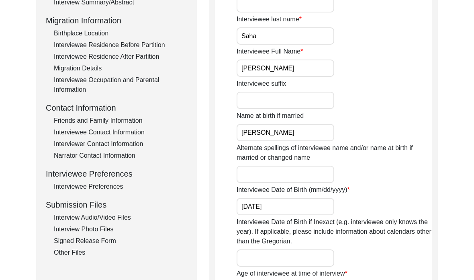
click at [270, 132] on input "[PERSON_NAME]" at bounding box center [286, 132] width 98 height 17
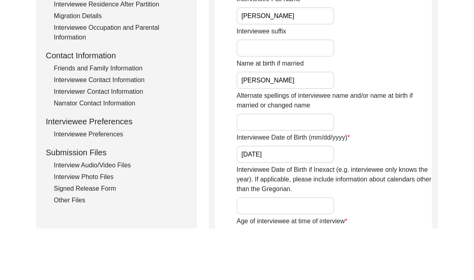
scroll to position [240, 0]
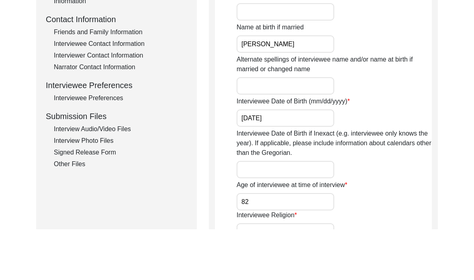
click at [129, 175] on div "Interview Audio/Video Files" at bounding box center [120, 180] width 133 height 10
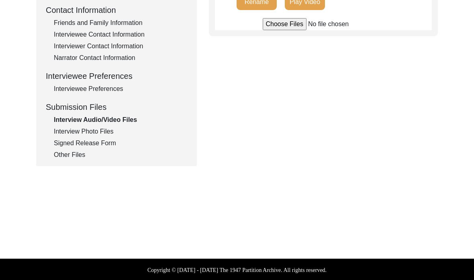
scroll to position [269, 0]
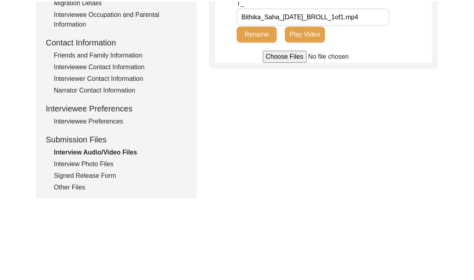
click at [86, 165] on div "Interview Photo Files" at bounding box center [120, 163] width 133 height 10
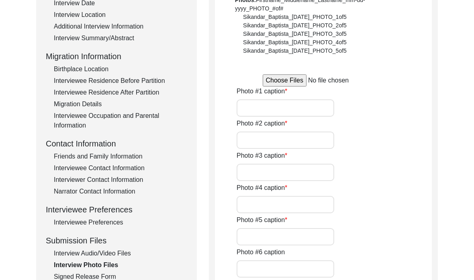
scroll to position [170, 0]
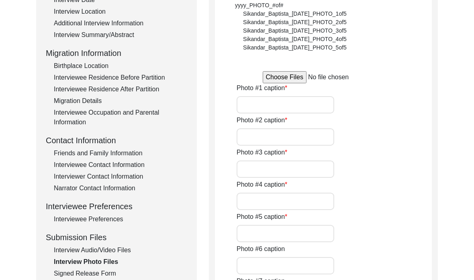
click at [76, 279] on div "Other Files" at bounding box center [120, 286] width 133 height 10
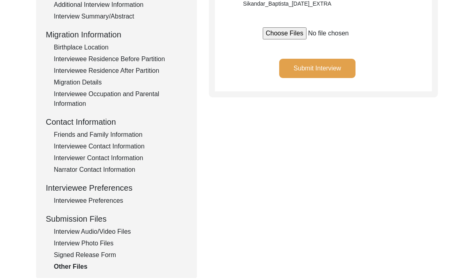
scroll to position [198, 0]
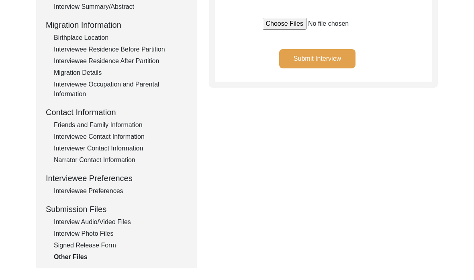
click at [82, 244] on div "Signed Release Form" at bounding box center [120, 246] width 133 height 10
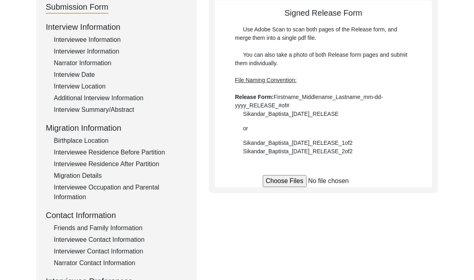
scroll to position [95, 0]
click at [274, 183] on input "file" at bounding box center [324, 181] width 122 height 12
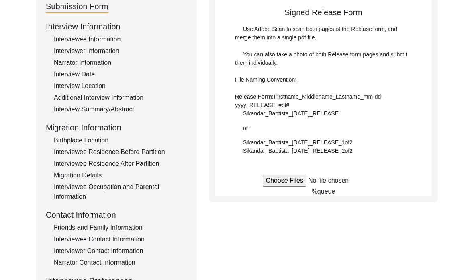
scroll to position [96, 0]
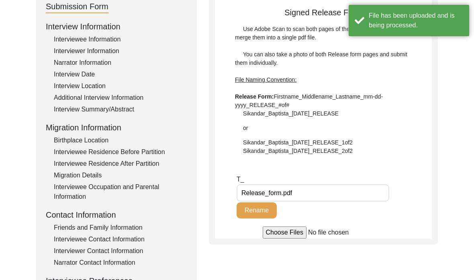
click at [300, 192] on input "Release_form.pdf" at bounding box center [313, 192] width 153 height 17
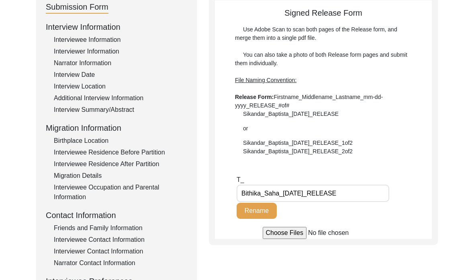
click at [262, 211] on button "Rename" at bounding box center [257, 211] width 40 height 16
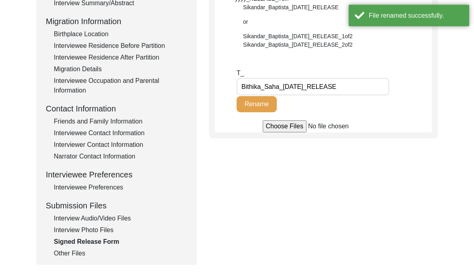
scroll to position [200, 0]
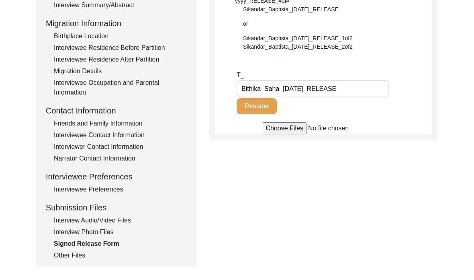
click at [111, 221] on div "Interview Audio/Video Files" at bounding box center [120, 220] width 133 height 10
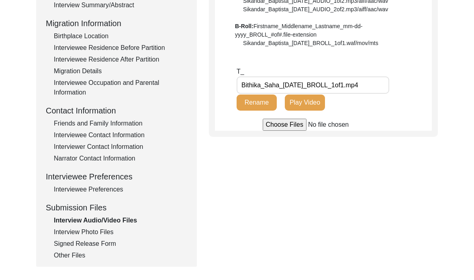
click at [108, 245] on div "Signed Release Form" at bounding box center [120, 244] width 133 height 10
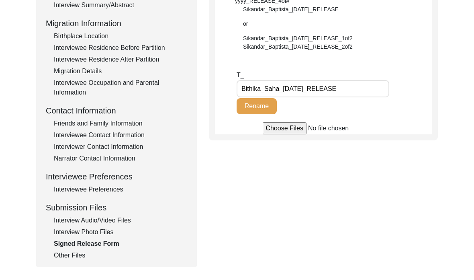
click at [281, 87] on input "Bithika_Saha_[DATE]_RELEASE" at bounding box center [313, 88] width 153 height 17
click at [254, 109] on button "Rename" at bounding box center [257, 106] width 40 height 16
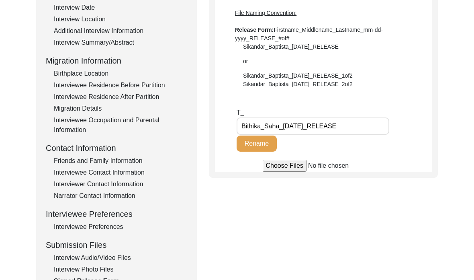
scroll to position [182, 0]
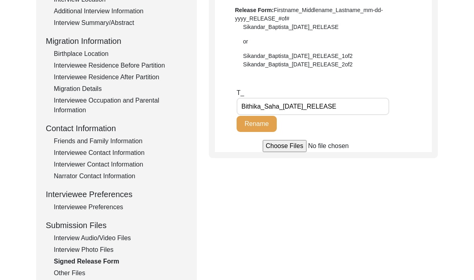
click at [83, 273] on div "Other Files" at bounding box center [120, 274] width 133 height 10
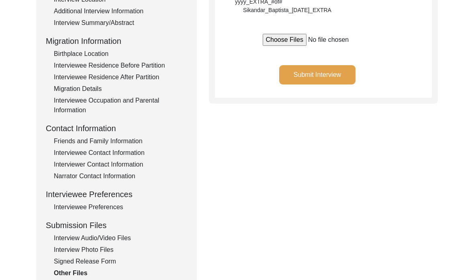
click at [91, 262] on div "Signed Release Form" at bounding box center [120, 261] width 133 height 10
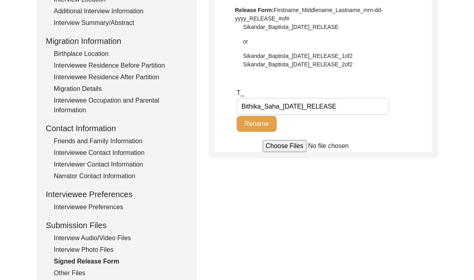
click at [93, 251] on div "Interview Photo Files" at bounding box center [120, 250] width 133 height 10
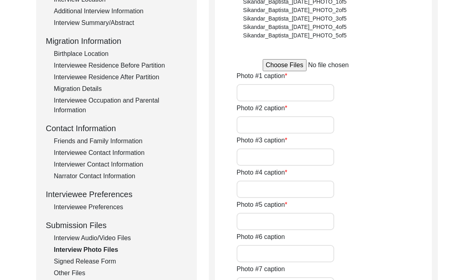
click at [101, 240] on div "Interview Audio/Video Files" at bounding box center [120, 238] width 133 height 10
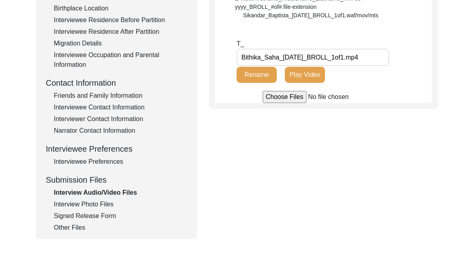
scroll to position [221, 0]
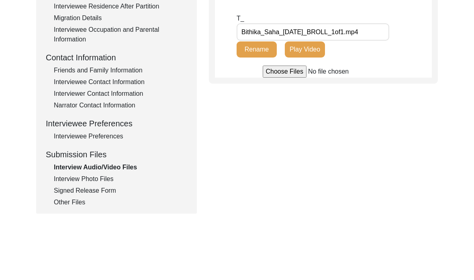
click at [89, 185] on div "Interview Information Interviewee Information Interviewer Information Narrator …" at bounding box center [117, 67] width 142 height 344
click at [96, 206] on div "Interview Photo Files" at bounding box center [120, 211] width 133 height 10
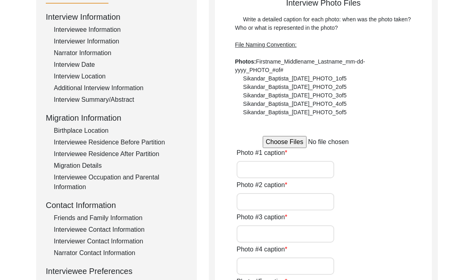
scroll to position [106, 0]
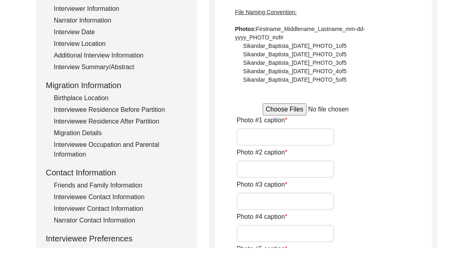
click at [288, 135] on input "file" at bounding box center [324, 141] width 122 height 12
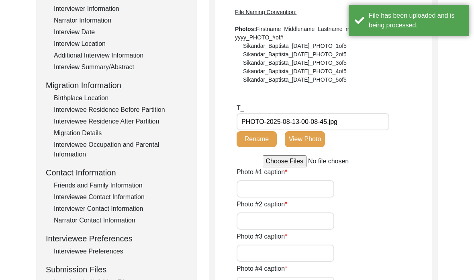
click at [346, 123] on input "PHOTO-2025-08-13-00-08-45.jpg" at bounding box center [313, 121] width 153 height 17
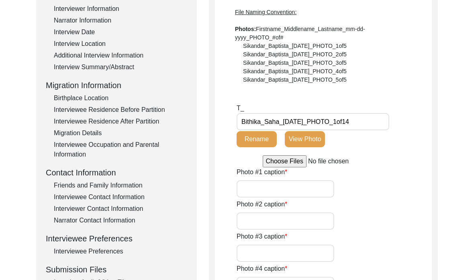
click at [263, 140] on button "Rename" at bounding box center [257, 139] width 40 height 16
click at [272, 161] on input "file" at bounding box center [324, 161] width 122 height 12
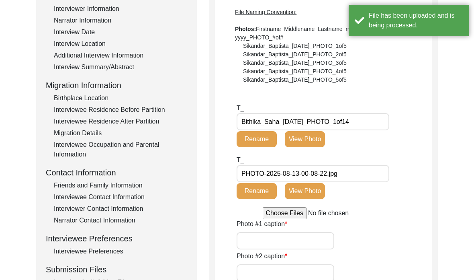
click at [335, 117] on input "Bithika_Saha_[DATE]_PHOTO_1of14" at bounding box center [313, 121] width 153 height 17
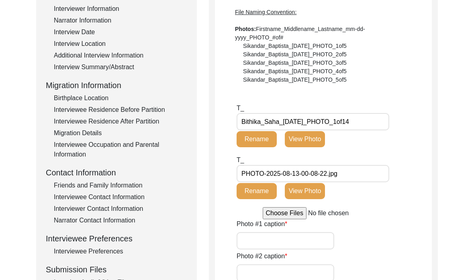
click at [305, 170] on input "PHOTO-2025-08-13-00-08-22.jpg" at bounding box center [313, 173] width 153 height 17
paste input "Bithika_Saha_[DATE]_PHOTO_1of14"
click at [348, 173] on input "Bithika_Saha_[DATE]_PHOTO_1of14" at bounding box center [313, 173] width 153 height 17
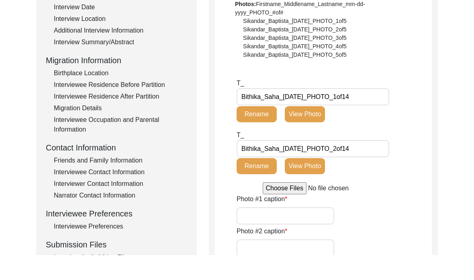
click at [291, 207] on input "file" at bounding box center [324, 213] width 122 height 12
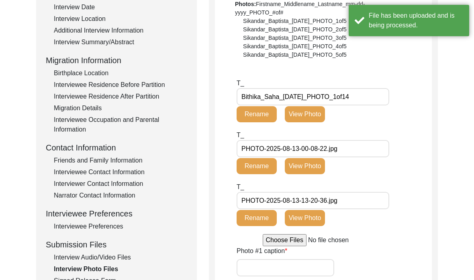
click at [275, 203] on input "PHOTO-2025-08-13-13-20-36.jpg" at bounding box center [313, 200] width 153 height 17
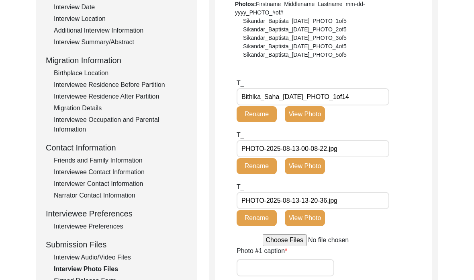
click at [341, 152] on input "PHOTO-2025-08-13-00-08-22.jpg" at bounding box center [313, 148] width 153 height 17
drag, startPoint x: 341, startPoint y: 152, endPoint x: 242, endPoint y: 145, distance: 98.7
click at [242, 145] on input "PHOTO-2025-08-13-00-08-22.jpg" at bounding box center [313, 148] width 153 height 17
paste input "Bithika_Saha_[DATE]_PHOTO_1of14"
click at [351, 147] on input "Bithika_Saha_[DATE]_PHOTO_1of14" at bounding box center [313, 148] width 153 height 17
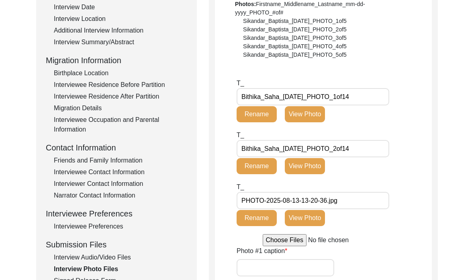
click at [258, 170] on button "Rename" at bounding box center [257, 166] width 40 height 16
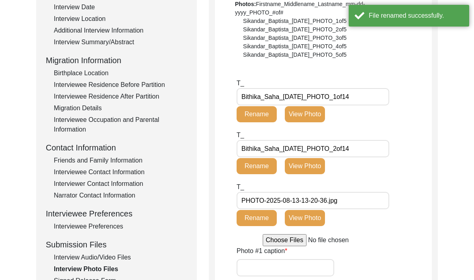
drag, startPoint x: 344, startPoint y: 197, endPoint x: 243, endPoint y: 199, distance: 101.3
click at [243, 199] on input "PHOTO-2025-08-13-13-20-36.jpg" at bounding box center [313, 200] width 153 height 17
click at [244, 199] on input "PHOTO-2025-08-13-13-20-36.jpg" at bounding box center [313, 200] width 153 height 17
paste input "Bithika_Saha_[DATE]_PHOTO_1of14"
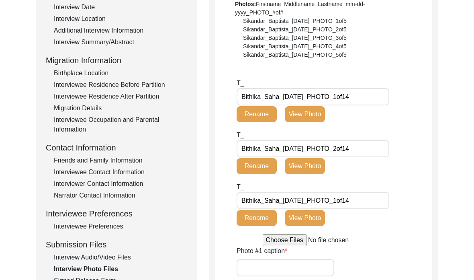
click at [349, 197] on input "Bithika_Saha_[DATE]_PHOTO_1of14" at bounding box center [313, 200] width 153 height 17
click at [276, 218] on button "Rename" at bounding box center [257, 218] width 40 height 16
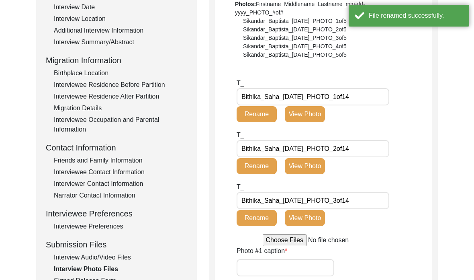
click at [276, 244] on input "file" at bounding box center [324, 240] width 122 height 12
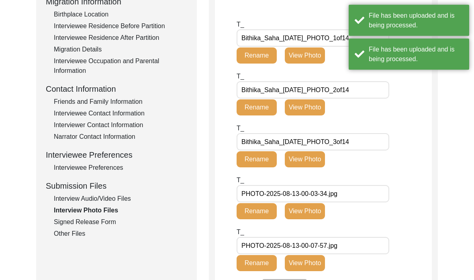
scroll to position [222, 0]
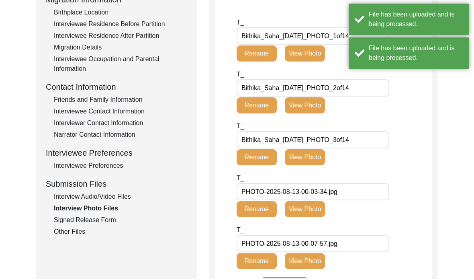
click at [340, 197] on input "PHOTO-2025-08-13-00-03-34.jpg" at bounding box center [313, 192] width 153 height 17
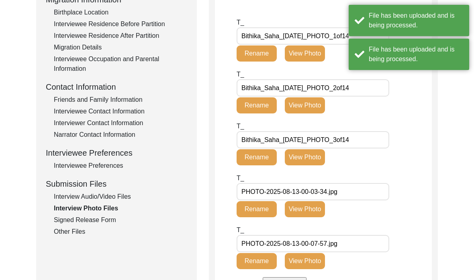
click at [340, 197] on input "PHOTO-2025-08-13-00-03-34.jpg" at bounding box center [313, 191] width 153 height 17
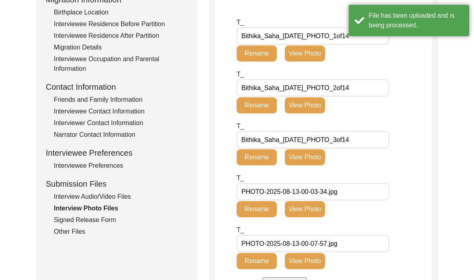
paste input "Bithika_Saha_[DATE]_PHOTO_1of14"
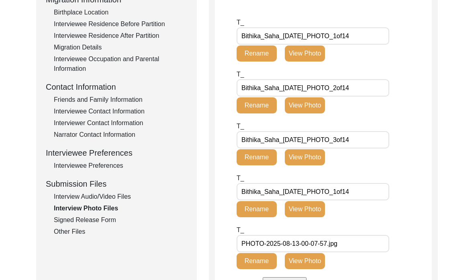
click at [350, 193] on input "Bithika_Saha_[DATE]_PHOTO_1of14" at bounding box center [313, 191] width 153 height 17
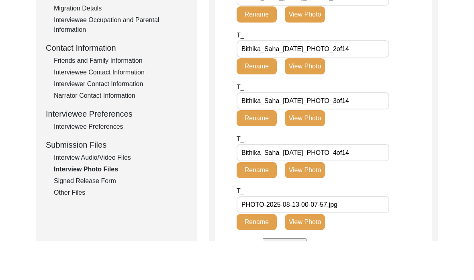
click at [263, 201] on button "Rename" at bounding box center [257, 209] width 40 height 16
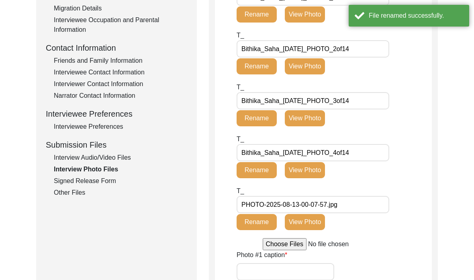
click at [313, 208] on input "PHOTO-2025-08-13-00-07-57.jpg" at bounding box center [313, 204] width 153 height 17
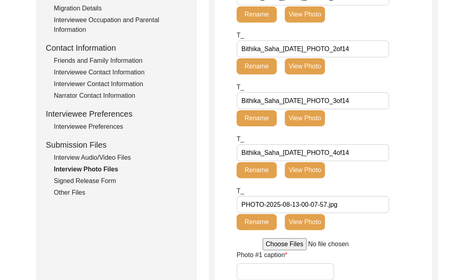
scroll to position [262, 0]
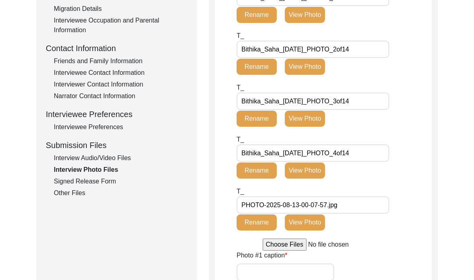
paste input "Bithika_Saha_[DATE]_PHOTO_1of14"
drag, startPoint x: 349, startPoint y: 206, endPoint x: 349, endPoint y: 256, distance: 50.3
click at [349, 206] on input "Bithika_Saha_[DATE]_PHOTO_1of14" at bounding box center [313, 204] width 153 height 17
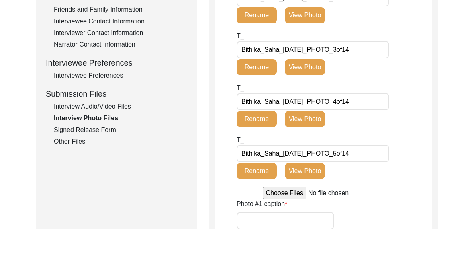
scroll to position [263, 0]
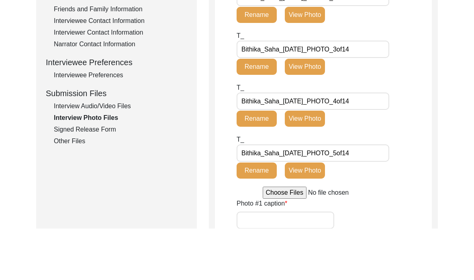
click at [267, 238] on input "file" at bounding box center [324, 244] width 122 height 12
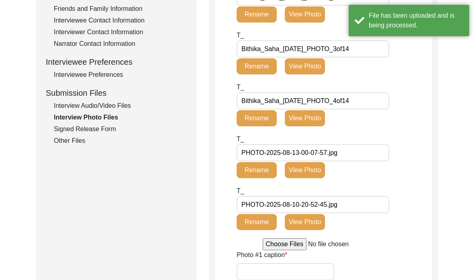
click at [278, 204] on input "PHOTO-2025-08-10-20-52-45.jpg" at bounding box center [313, 204] width 153 height 17
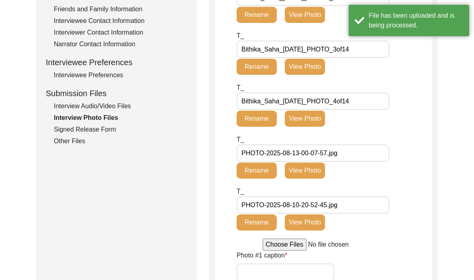
click at [288, 147] on input "PHOTO-2025-08-13-00-07-57.jpg" at bounding box center [313, 152] width 153 height 17
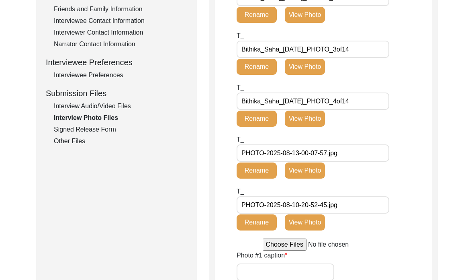
paste input "Bithika_Saha_[DATE]_PHOTO_1of14"
click at [349, 150] on input "Bithika_Saha_[DATE]_PHOTO_1of14" at bounding box center [313, 152] width 153 height 17
click at [255, 166] on button "Rename" at bounding box center [257, 170] width 40 height 16
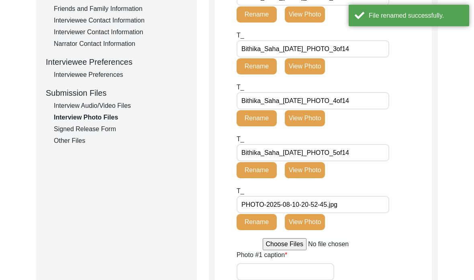
scroll to position [314, 0]
click at [272, 199] on input "PHOTO-2025-08-10-20-52-45.jpg" at bounding box center [313, 204] width 153 height 17
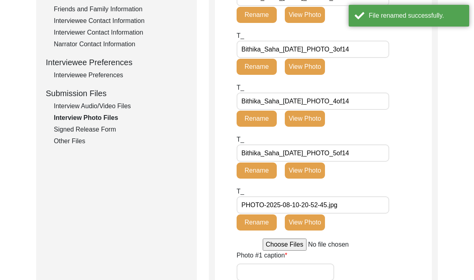
paste input "Bithika_Saha_[DATE]_PHOTO_1of14"
click at [350, 202] on input "Bithika_Saha_[DATE]_PHOTO_1of14" at bounding box center [313, 204] width 153 height 17
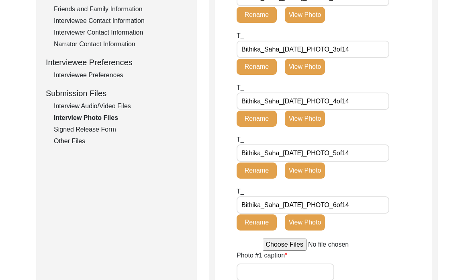
click at [277, 244] on input "file" at bounding box center [324, 244] width 122 height 12
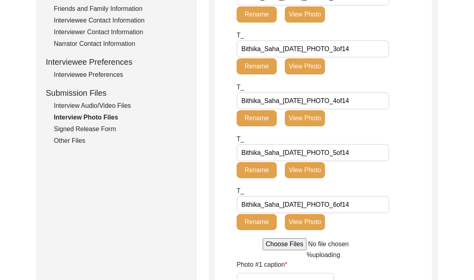
scroll to position [314, 0]
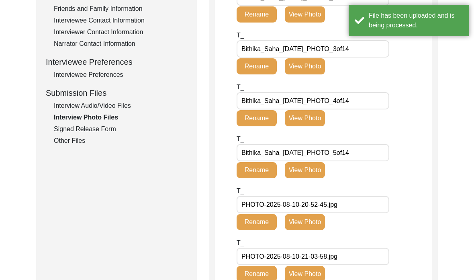
click at [285, 256] on input "PHOTO-2025-08-10-21-03-58.jpg" at bounding box center [313, 256] width 153 height 17
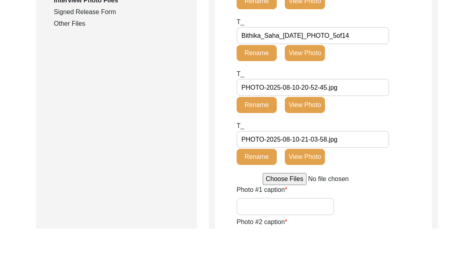
scroll to position [393, 0]
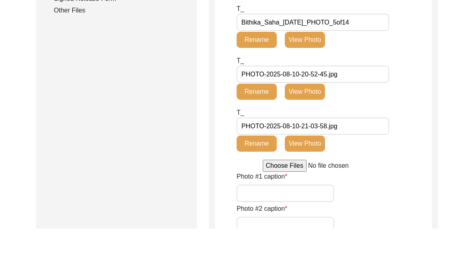
click at [283, 117] on input "PHOTO-2025-08-10-20-52-45.jpg" at bounding box center [313, 125] width 153 height 17
paste input "Bithika_Saha_[DATE]_PHOTO_1of14"
click at [348, 117] on input "Bithika_Saha_[DATE]_PHOTO_1of14" at bounding box center [313, 125] width 153 height 17
click at [291, 169] on input "PHOTO-2025-08-10-21-03-58.jpg" at bounding box center [313, 177] width 153 height 17
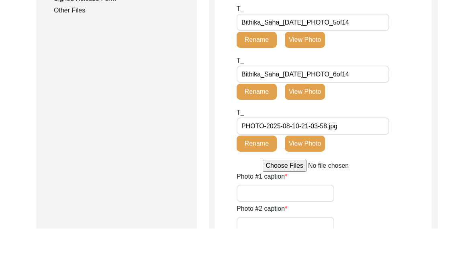
click at [261, 135] on button "Rename" at bounding box center [257, 143] width 40 height 16
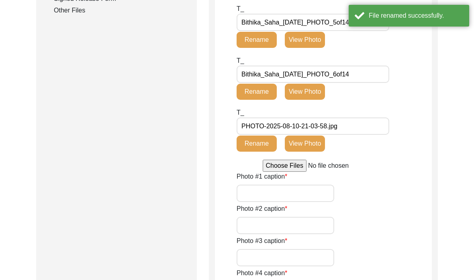
click at [282, 128] on input "PHOTO-2025-08-10-21-03-58.jpg" at bounding box center [313, 125] width 153 height 17
paste input "Bithika_Saha_[DATE]_PHOTO_1of14"
click at [351, 127] on input "Bithika_Saha_[DATE]_PHOTO_1of14" at bounding box center [313, 125] width 153 height 17
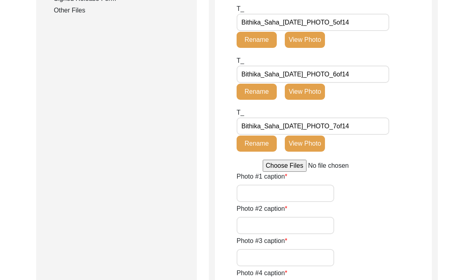
click at [264, 142] on button "Rename" at bounding box center [257, 143] width 40 height 16
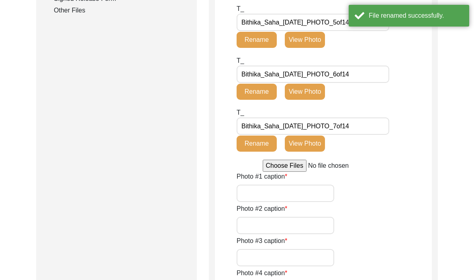
click at [285, 166] on input "file" at bounding box center [324, 166] width 122 height 12
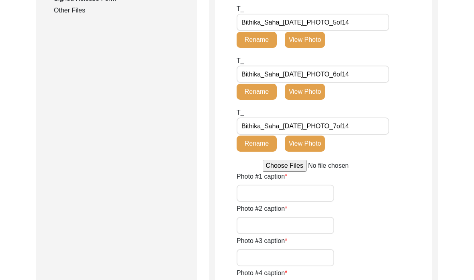
click at [300, 144] on button "View Photo" at bounding box center [305, 143] width 40 height 16
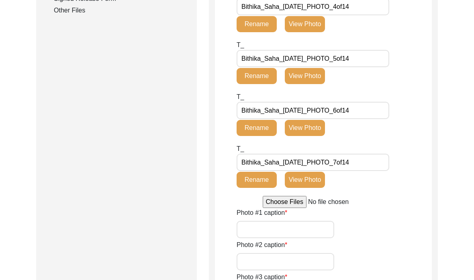
click at [308, 188] on div "T_ Bithika_Saha_[DATE]_PHOTO_7of14 Rename View Photo" at bounding box center [305, 169] width 137 height 50
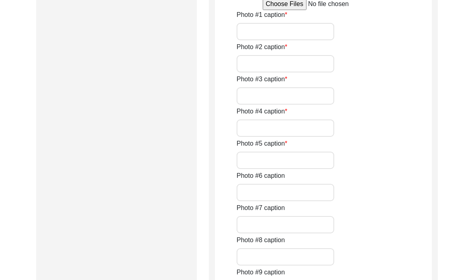
scroll to position [642, 0]
click at [295, 11] on input "file" at bounding box center [324, 5] width 122 height 12
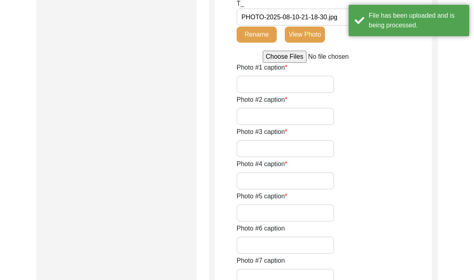
click at [273, 26] on input "PHOTO-2025-08-10-21-18-30.jpg" at bounding box center [313, 16] width 153 height 17
paste input "Bithika_Saha_[DATE]_PHOTO_1of14"
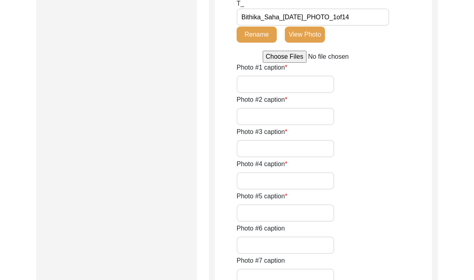
click at [351, 26] on input "Bithika_Saha_[DATE]_PHOTO_1of14" at bounding box center [313, 16] width 153 height 17
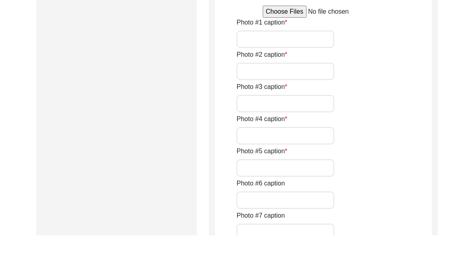
click at [270, 43] on button "Rename" at bounding box center [257, 35] width 40 height 16
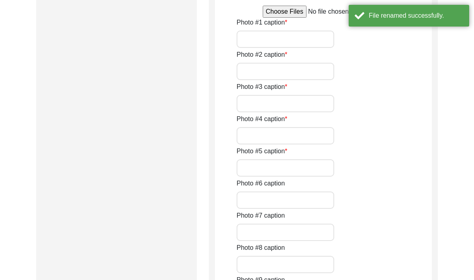
click at [288, 18] on input "file" at bounding box center [324, 12] width 122 height 12
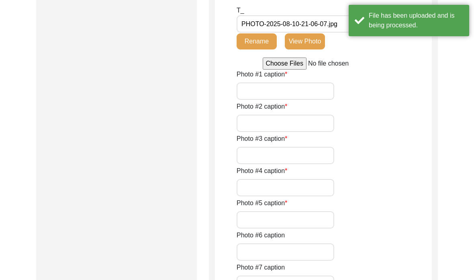
click at [272, 33] on input "PHOTO-2025-08-10-21-06-07.jpg" at bounding box center [313, 23] width 153 height 17
paste input "Bithika_Saha_[DATE]_PHOTO_1of14"
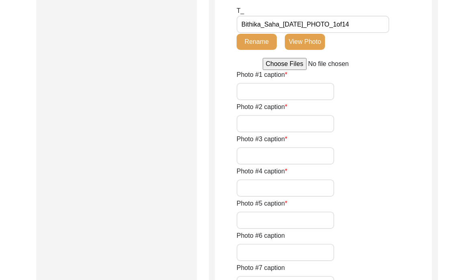
click at [349, 33] on input "Bithika_Saha_[DATE]_PHOTO_1of14" at bounding box center [313, 24] width 153 height 17
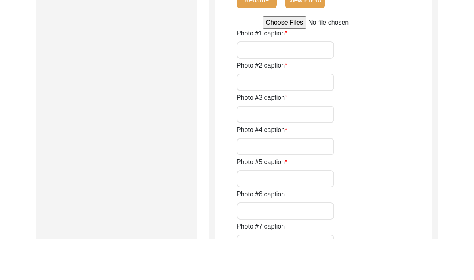
click at [264, 50] on button "Rename" at bounding box center [257, 42] width 40 height 16
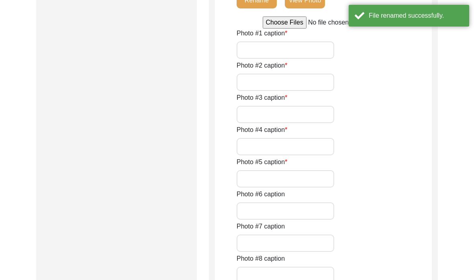
click at [292, 29] on input "file" at bounding box center [324, 22] width 122 height 12
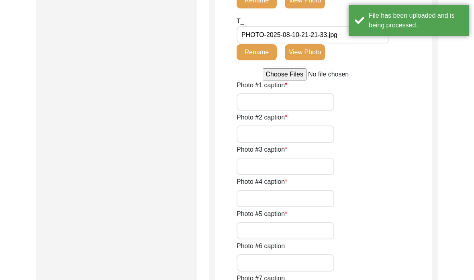
click at [295, 43] on input "PHOTO-2025-08-10-21-21-33.jpg" at bounding box center [313, 34] width 153 height 17
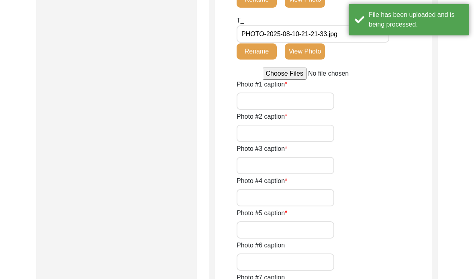
paste input "Bithika_Saha_[DATE]_PHOTO_1of14"
click at [351, 43] on input "Bithika_Saha_[DATE]_PHOTO_1of14" at bounding box center [313, 34] width 153 height 17
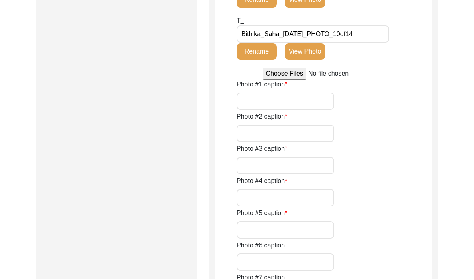
click at [252, 60] on button "Rename" at bounding box center [257, 52] width 40 height 16
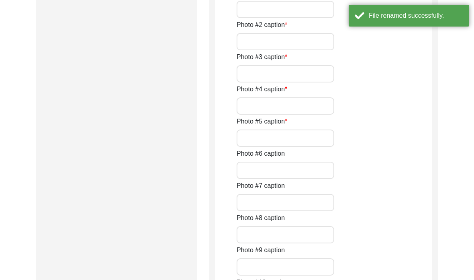
scroll to position [823, 0]
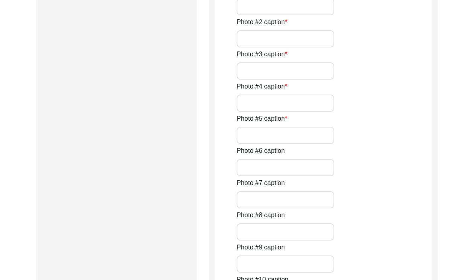
scroll to position [823, 0]
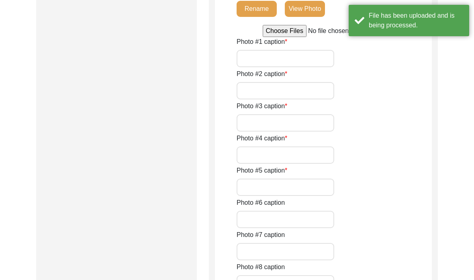
paste input "Bithika_Saha_[DATE]_PHOTO_1of14"
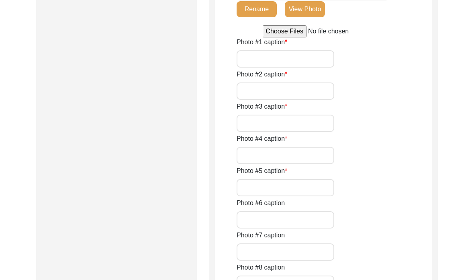
click at [273, 17] on button "Rename" at bounding box center [257, 9] width 40 height 16
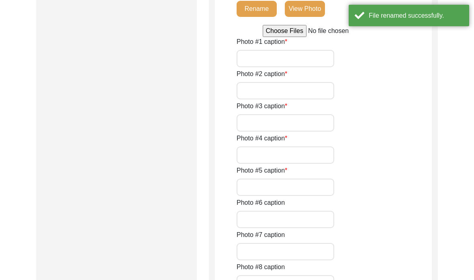
scroll to position [823, 0]
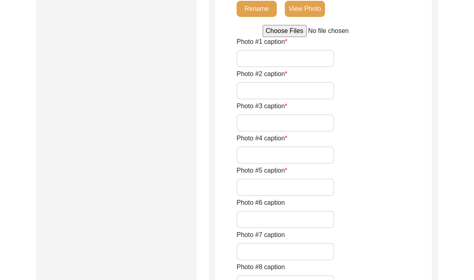
click at [289, 37] on input "file" at bounding box center [324, 31] width 122 height 12
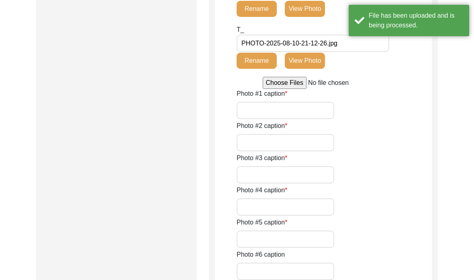
click at [297, 52] on input "PHOTO-2025-08-10-21-12-26.jpg" at bounding box center [313, 43] width 153 height 17
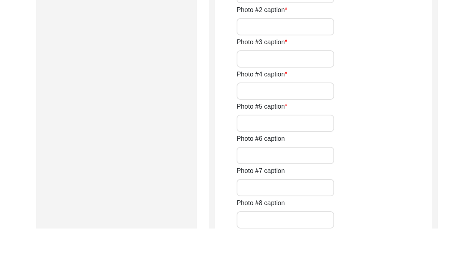
paste input "Bithika_Saha_[DATE]_PHOTO_1of14"
click at [294, 25] on input "file" at bounding box center [324, 18] width 122 height 12
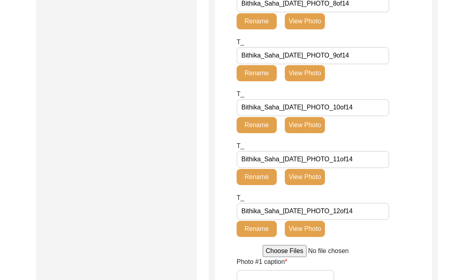
scroll to position [814, 0]
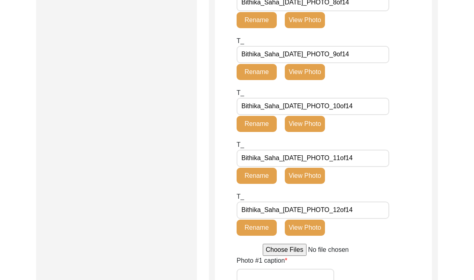
click at [283, 250] on input "file" at bounding box center [324, 250] width 122 height 12
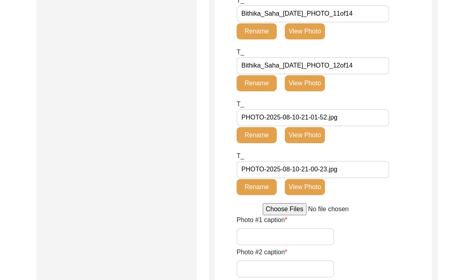
click at [328, 114] on input "PHOTO-2025-08-10-21-01-52.jpg" at bounding box center [313, 117] width 153 height 17
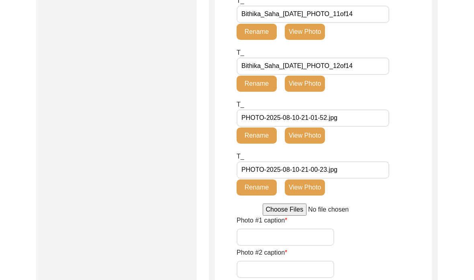
paste input "Bithika_Saha_[DATE]_PHOTO_1of14"
click at [353, 119] on input "Bithika_Saha_[DATE]_PHOTO_1of14" at bounding box center [313, 117] width 153 height 17
click at [351, 118] on input "Bithika_Saha_[DATE]_PHOTO_1of14" at bounding box center [313, 117] width 153 height 17
click at [269, 135] on button "Rename" at bounding box center [257, 135] width 40 height 16
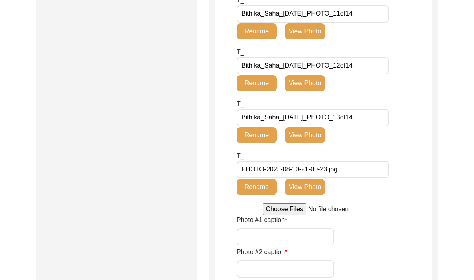
scroll to position [959, 0]
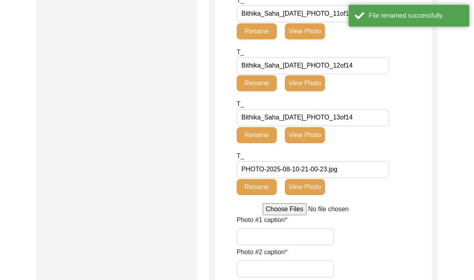
click at [328, 169] on input "PHOTO-2025-08-10-21-00-23.jpg" at bounding box center [313, 169] width 153 height 17
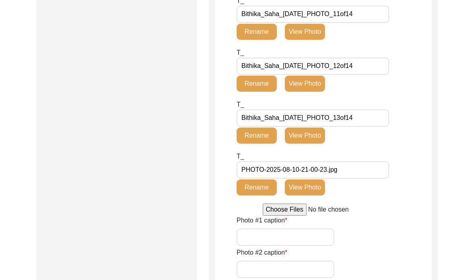
drag, startPoint x: 349, startPoint y: 170, endPoint x: 249, endPoint y: 168, distance: 99.7
click at [246, 169] on input "PHOTO-2025-08-10-21-00-23.jpg" at bounding box center [313, 169] width 153 height 17
paste input "Bithika_Saha_[DATE]_PHOTO_1of14"
click at [351, 169] on input "Bithika_Saha_[DATE]_PHOTO_1of14" at bounding box center [313, 169] width 153 height 17
click at [254, 191] on button "Rename" at bounding box center [257, 187] width 40 height 16
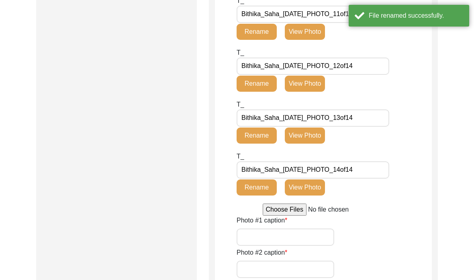
scroll to position [959, 0]
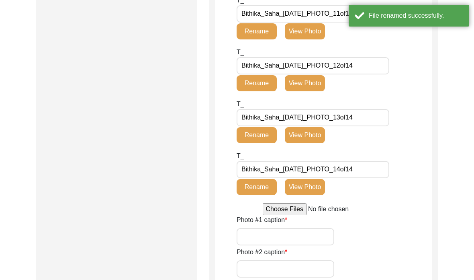
click at [304, 230] on input "Photo #1 caption" at bounding box center [286, 236] width 98 height 17
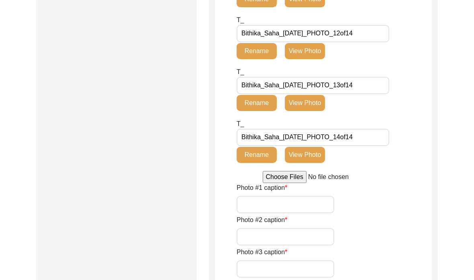
scroll to position [991, 0]
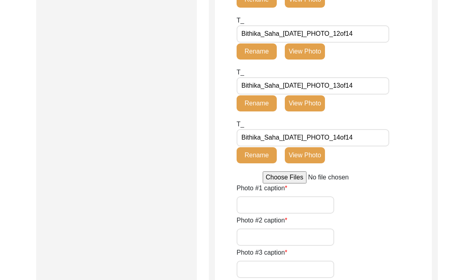
paste input "[DATE] - Smt. [PERSON_NAME] on the day of the interview."
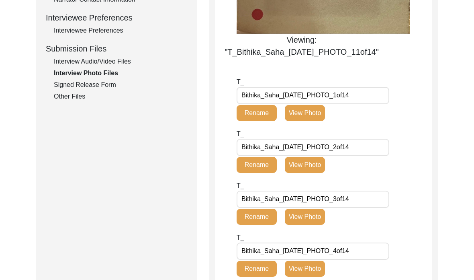
scroll to position [352, 0]
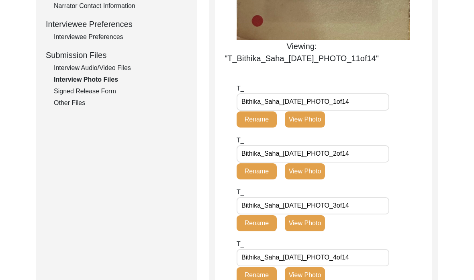
click at [317, 174] on button "View Photo" at bounding box center [305, 172] width 40 height 16
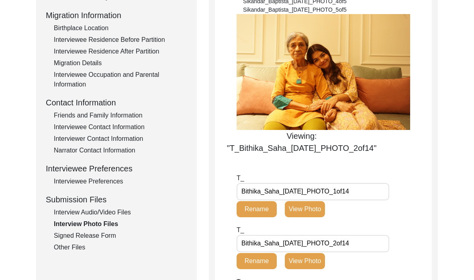
scroll to position [206, 0]
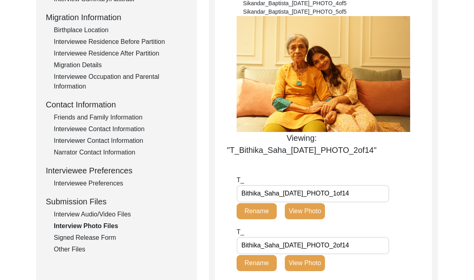
click at [322, 214] on button "View Photo" at bounding box center [305, 211] width 40 height 16
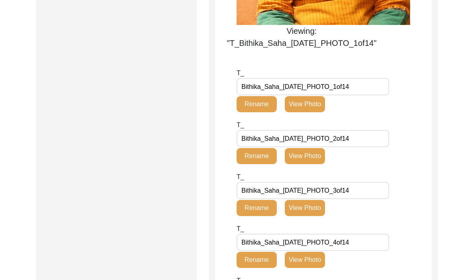
scroll to position [457, 0]
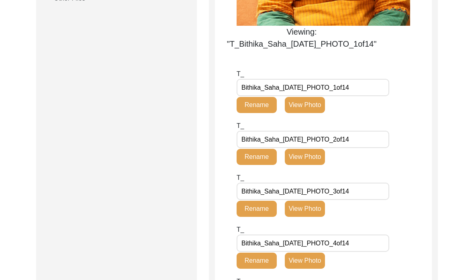
click at [309, 165] on div "T_ Bithika_Saha_[DATE]_PHOTO_2of14 Rename View Photo" at bounding box center [305, 146] width 137 height 50
click at [306, 158] on button "View Photo" at bounding box center [305, 157] width 40 height 16
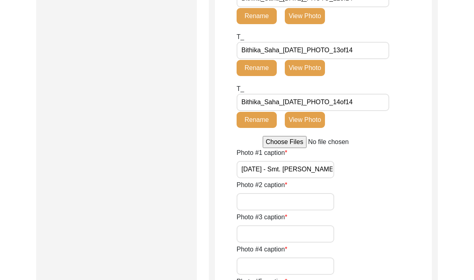
scroll to position [988, 0]
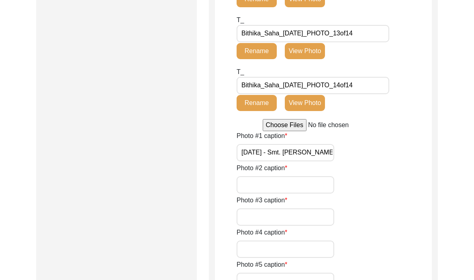
click at [248, 188] on input "Photo #2 caption" at bounding box center [286, 184] width 98 height 17
paste input "[DATE]- Smt. [PERSON_NAME], and the interviewer, [PERSON_NAME] (her granddaught…"
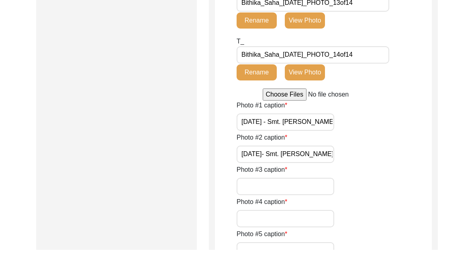
click at [284, 176] on input "[DATE]- Smt. [PERSON_NAME], and the interviewer, [PERSON_NAME] (her granddaught…" at bounding box center [286, 184] width 98 height 17
click at [282, 176] on input "[DATE]- Smt. [PERSON_NAME], and the interviewer, [PERSON_NAME] (her granddaught…" at bounding box center [286, 184] width 98 height 17
click at [273, 208] on input "Photo #3 caption" at bounding box center [286, 216] width 98 height 17
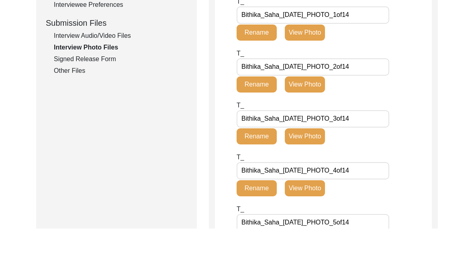
scroll to position [346, 0]
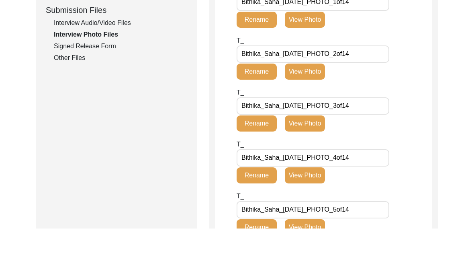
click at [308, 167] on button "View Photo" at bounding box center [305, 175] width 40 height 16
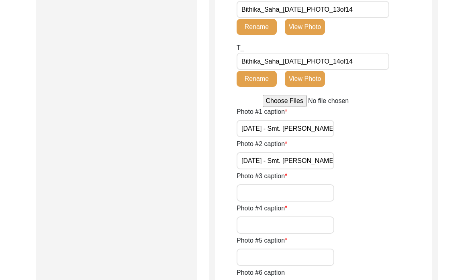
scroll to position [1035, 0]
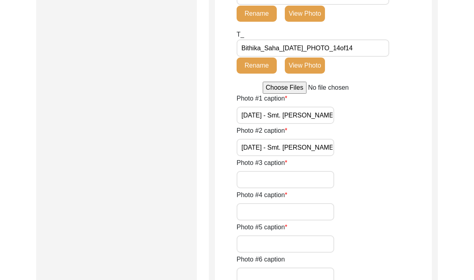
click at [259, 181] on input "Photo #3 caption" at bounding box center [286, 179] width 98 height 17
paste input "[DATE] - Smt. [PERSON_NAME] looking at an old photograph of herself."
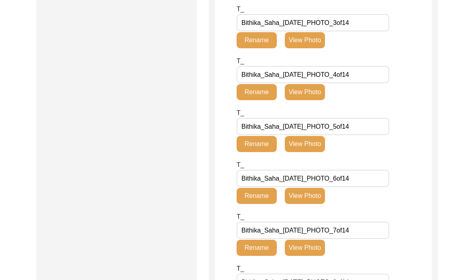
scroll to position [490, 0]
click at [307, 86] on button "View Photo" at bounding box center [305, 92] width 40 height 16
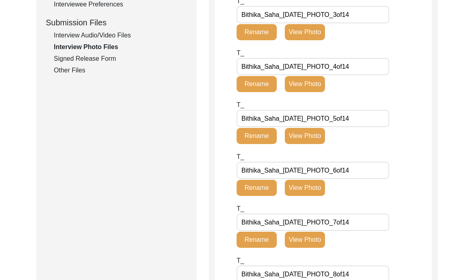
scroll to position [400, 0]
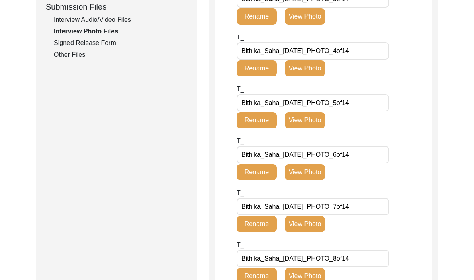
click at [321, 129] on button "View Photo" at bounding box center [305, 121] width 40 height 16
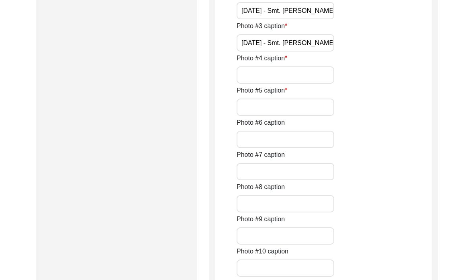
scroll to position [1059, 0]
click at [243, 115] on input "Photo #5 caption" at bounding box center [286, 106] width 98 height 17
paste input "[DATE] - Smt. Saha with old photo albums."
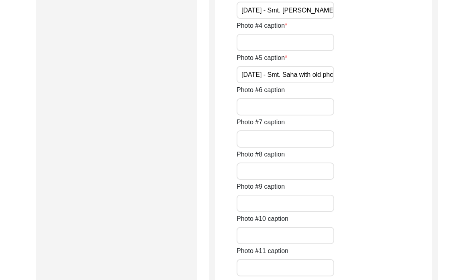
scroll to position [1091, 0]
click at [311, 51] on input "Photo #4 caption" at bounding box center [286, 42] width 98 height 17
paste input "[DATE] - Smt. [PERSON_NAME] and the interviewer talking before the interview."
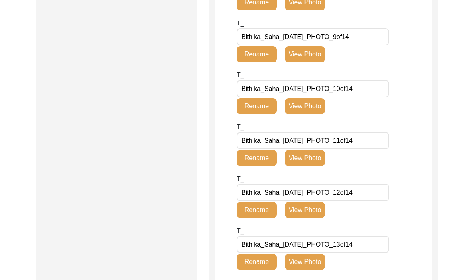
scroll to position [1062, 0]
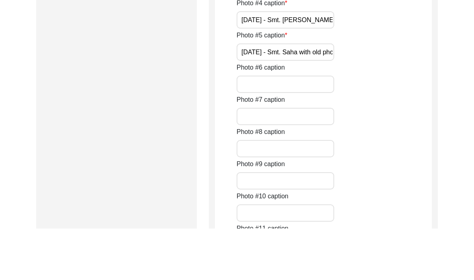
click at [250, 144] on input "Photo #6 caption" at bounding box center [286, 135] width 98 height 17
paste input "1957 - Photograph of Smt. Saha which was taken by her Eldest brother, [PERSON_N…"
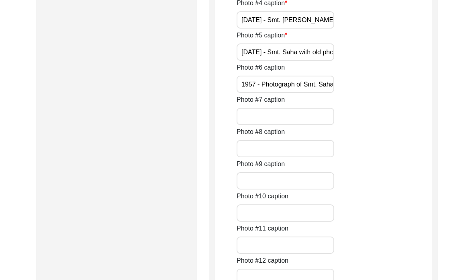
click at [287, 224] on div "Photo #1 caption [DATE] - Smt. [PERSON_NAME] on the day of the interview. Photo…" at bounding box center [334, 159] width 195 height 514
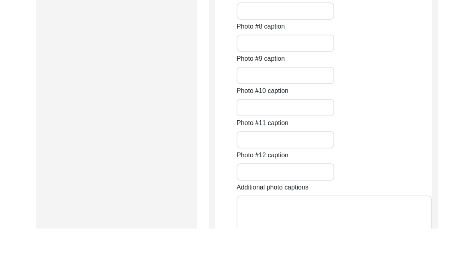
paste input "[DATE] - Smt. [PERSON_NAME] on her wedding day before the groom and his family …"
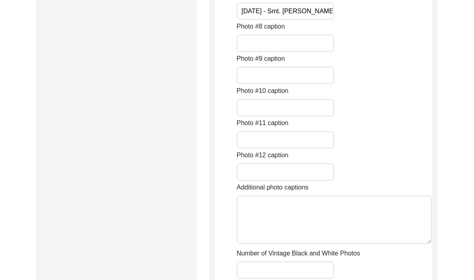
click at [248, 52] on input "Photo #8 caption" at bounding box center [286, 43] width 98 height 17
paste input "[DATE] – Smt. [PERSON_NAME]’s mother, Late [PERSON_NAME], welcoming her husband…"
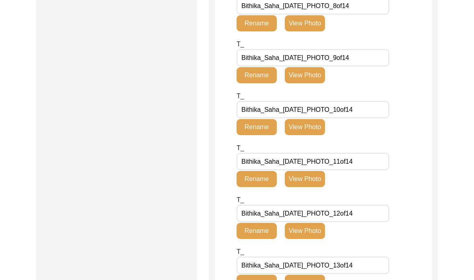
scroll to position [651, 0]
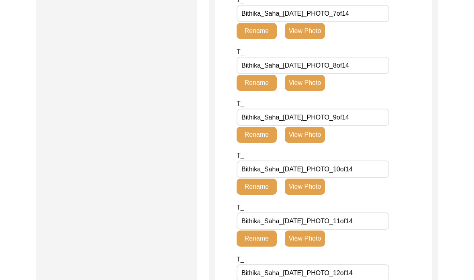
scroll to position [592, 0]
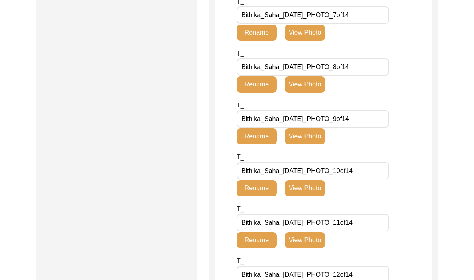
click at [301, 92] on button "View Photo" at bounding box center [305, 84] width 40 height 16
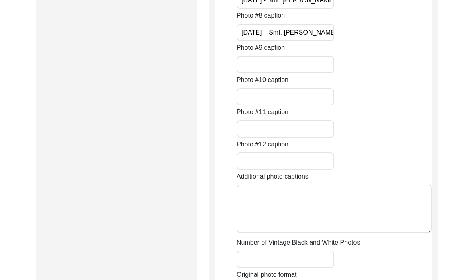
scroll to position [1230, 0]
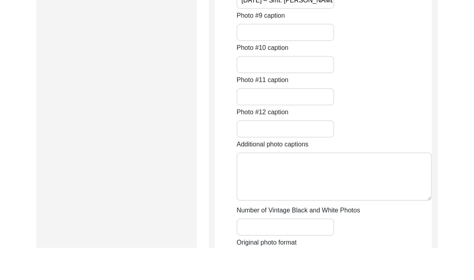
click at [311, 73] on input "Photo #9 caption" at bounding box center [286, 64] width 98 height 17
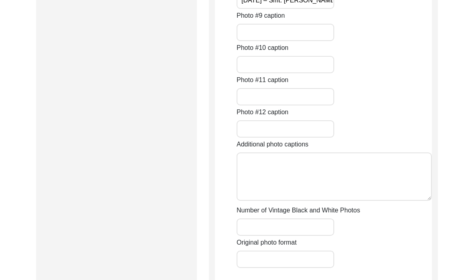
paste input "[DATE] - Smt. [PERSON_NAME]'s youngest sister, [PERSON_NAME], applying sandalwo…"
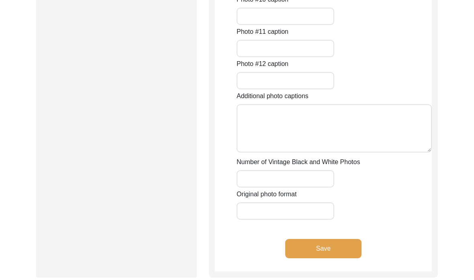
scroll to position [1310, 0]
click at [251, 25] on input "Photo #10 caption" at bounding box center [286, 16] width 98 height 17
paste input "[DATE] - Smt. [PERSON_NAME] and her husband, Late [PERSON_NAME], on the day of …"
click at [284, 57] on input "Photo #11 caption" at bounding box center [286, 48] width 98 height 17
paste input "1965 - Smt. [PERSON_NAME] and her husband, Late [PERSON_NAME]. This photograph …"
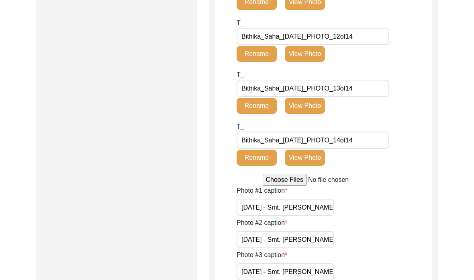
scroll to position [822, 0]
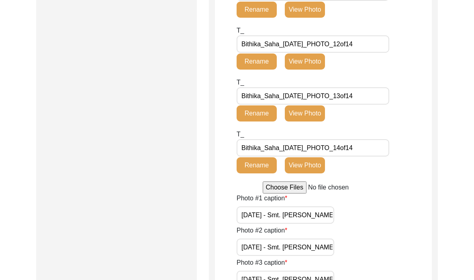
click at [316, 18] on button "View Photo" at bounding box center [305, 10] width 40 height 16
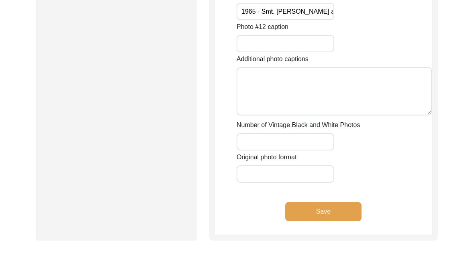
scroll to position [1379, 0]
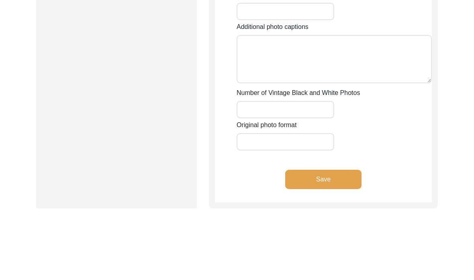
click at [302, 20] on input "Photo #12 caption" at bounding box center [286, 11] width 98 height 17
paste input "[DATE] - Smt. [PERSON_NAME] during a trip with her husband to [GEOGRAPHIC_DATA]…"
click at [292, 83] on textarea "Additional photo captions" at bounding box center [334, 59] width 195 height 48
click at [303, 83] on textarea "Photo #13 caption: Photo #14 captions:" at bounding box center [334, 59] width 195 height 48
click at [302, 83] on textarea "Photo #13 caption: Photo #14 captions:" at bounding box center [334, 59] width 195 height 48
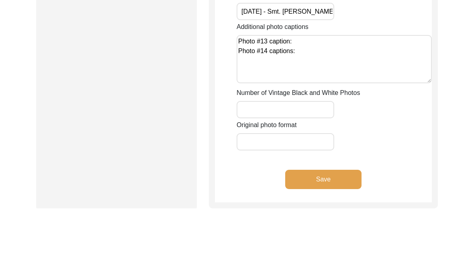
paste textarea "1968 - Smt. Saha with her son, [PERSON_NAME], who is a year old."
click at [320, 83] on textarea "Photo #13 caption: 1968 - Smt. Saha with her son, [PERSON_NAME], who is a year …" at bounding box center [334, 59] width 195 height 48
paste textarea "1979 - Smt. [PERSON_NAME] with her daughter, [PERSON_NAME], who is [DEMOGRAPHIC…"
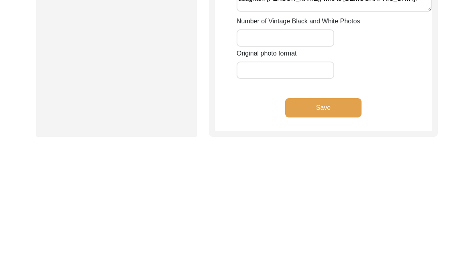
scroll to position [1412, 0]
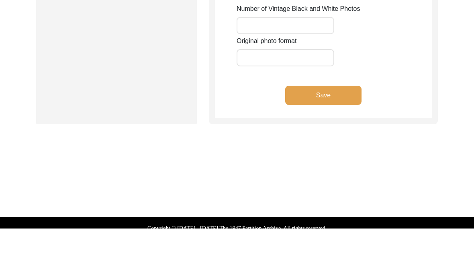
click at [304, 86] on input "Number of Vintage Black and White Photos" at bounding box center [286, 76] width 98 height 17
click at [330, 118] on div "Original photo format" at bounding box center [334, 103] width 195 height 30
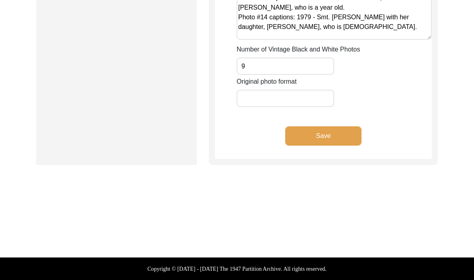
scroll to position [1523, 0]
click at [310, 75] on input "9" at bounding box center [286, 65] width 98 height 17
click at [341, 146] on button "Save" at bounding box center [323, 135] width 76 height 19
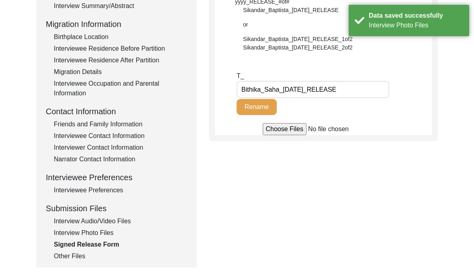
scroll to position [210, 0]
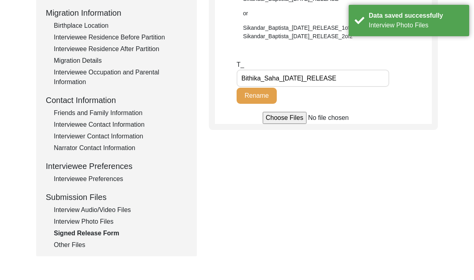
click at [91, 225] on div "Interview Photo Files" at bounding box center [120, 222] width 133 height 10
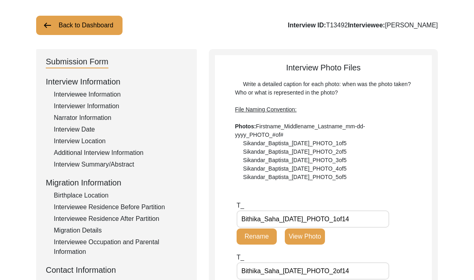
scroll to position [40, 0]
click at [76, 168] on div "Interview Summary/Abstract" at bounding box center [120, 165] width 133 height 10
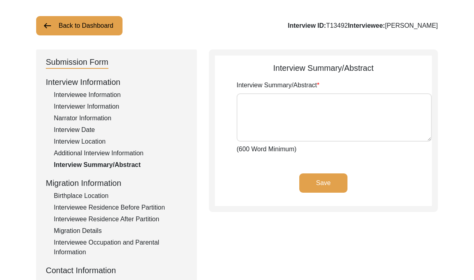
click at [259, 132] on textarea "Interview Summary/Abstract" at bounding box center [334, 117] width 195 height 48
paste textarea "Loremip Dolo (sit Amet) con adip el 79 Seddoeiu 3004 te Incididun, Utlab Etdolo…"
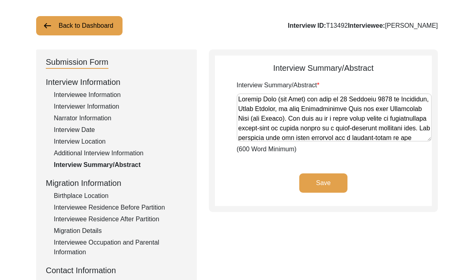
scroll to position [0, 0]
drag, startPoint x: 259, startPoint y: 132, endPoint x: 238, endPoint y: 79, distance: 56.9
click at [238, 79] on app-archivist-abstract-curation "Interview Summary/Abstract Interview Summary/Abstract (600 Word Minimum) Save" at bounding box center [323, 134] width 217 height 144
click at [256, 101] on textarea "Interview Summary/Abstract" at bounding box center [334, 117] width 195 height 48
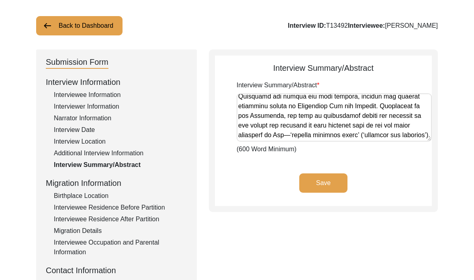
scroll to position [1865, 0]
click at [318, 183] on button "Save" at bounding box center [324, 182] width 48 height 19
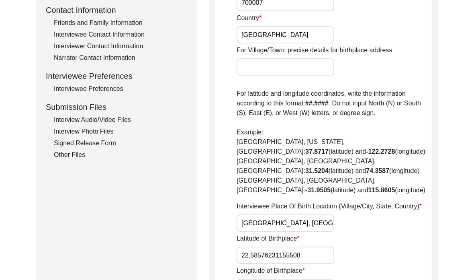
scroll to position [299, 0]
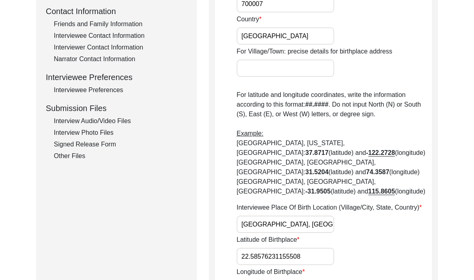
click at [82, 124] on div "Interview Audio/Video Files" at bounding box center [120, 121] width 133 height 10
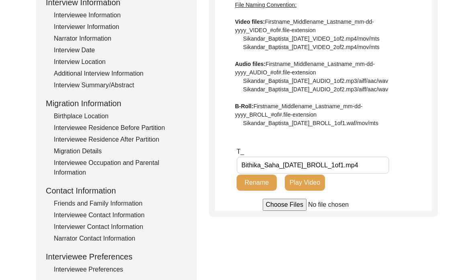
scroll to position [102, 0]
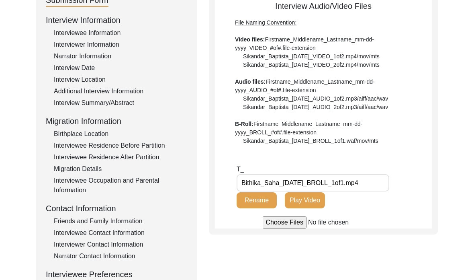
click at [88, 99] on div "Interview Summary/Abstract" at bounding box center [120, 103] width 133 height 10
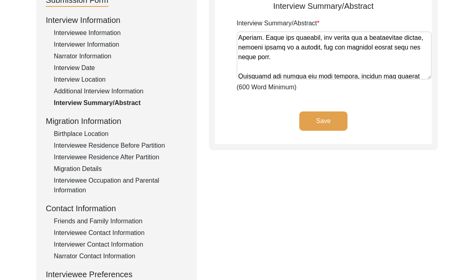
scroll to position [1762, 0]
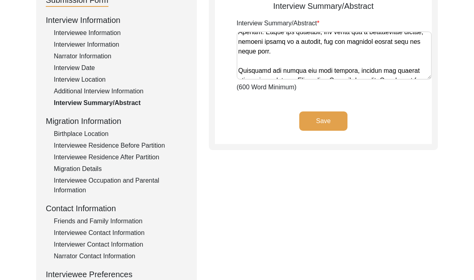
click at [69, 61] on div "Interview Information Interviewee Information Interviewer Information Narrator …" at bounding box center [117, 186] width 142 height 344
click at [71, 70] on div "Interview Date" at bounding box center [120, 68] width 133 height 10
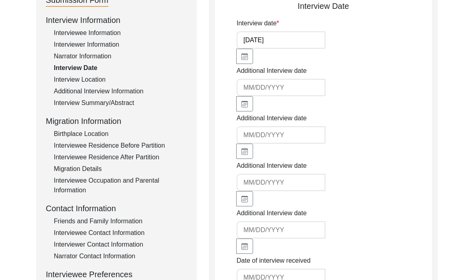
click at [85, 79] on div "Interview Location" at bounding box center [120, 80] width 133 height 10
